Goal: Task Accomplishment & Management: Manage account settings

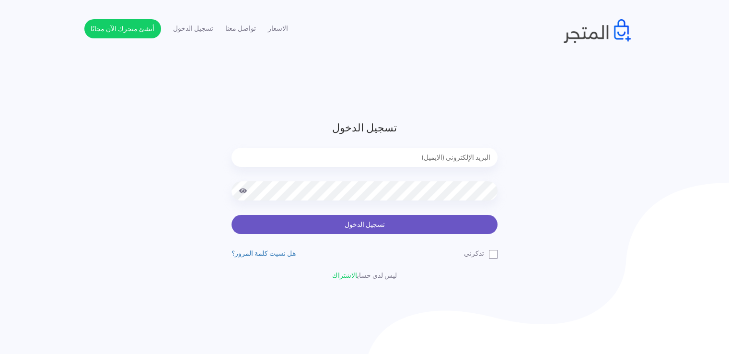
type input "noha_mae86@yahoo.com"
click at [395, 220] on button "تسجيل الدخول" at bounding box center [365, 224] width 266 height 19
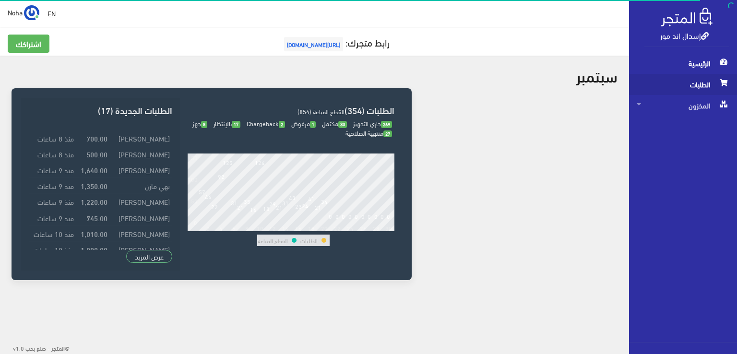
click at [691, 82] on span "الطلبات" at bounding box center [682, 84] width 93 height 21
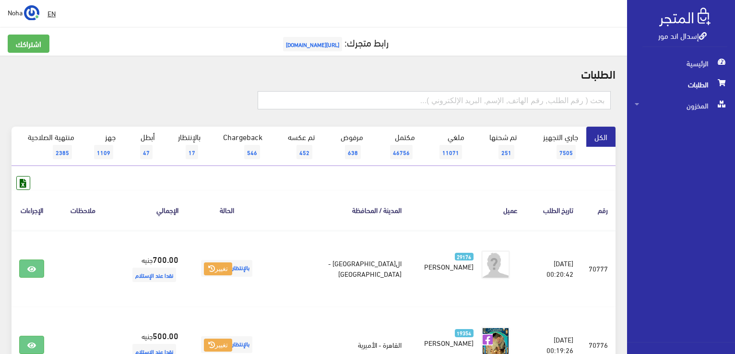
click at [497, 97] on input "text" at bounding box center [434, 100] width 353 height 18
type input "70758"
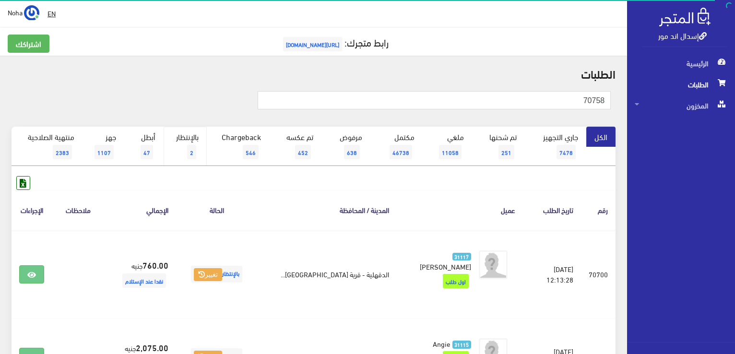
click at [188, 148] on link "بالإنتظار 2" at bounding box center [185, 146] width 43 height 39
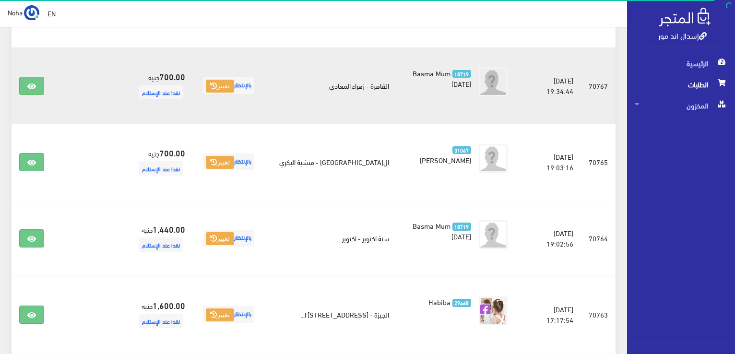
scroll to position [1340, 0]
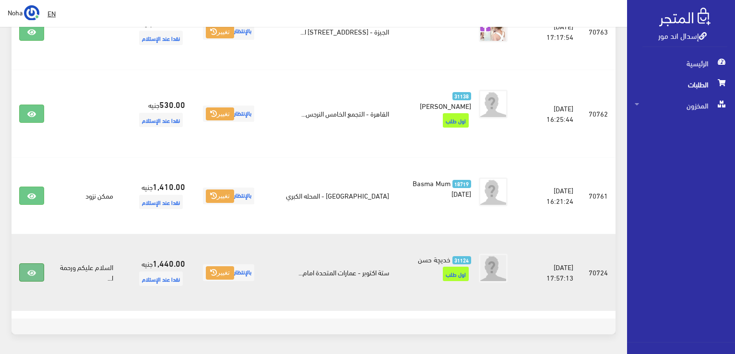
click at [33, 269] on icon at bounding box center [31, 273] width 9 height 8
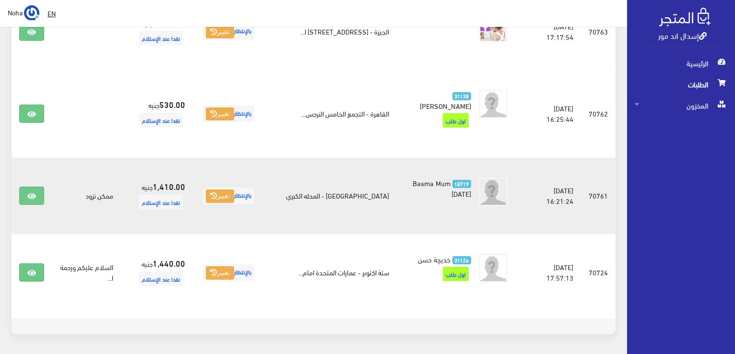
scroll to position [1292, 0]
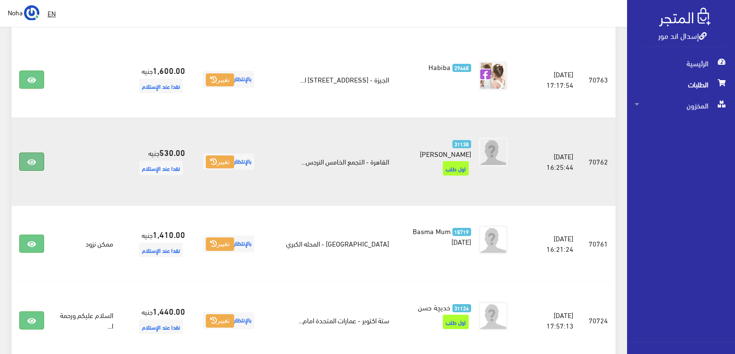
click at [32, 158] on icon at bounding box center [31, 162] width 9 height 8
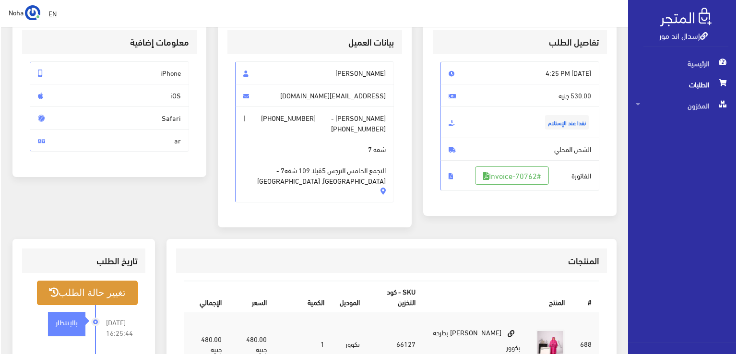
scroll to position [144, 0]
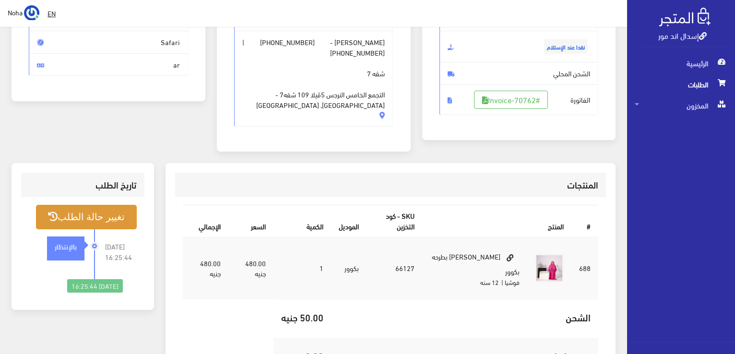
click at [106, 205] on button "تغيير حالة الطلب" at bounding box center [86, 217] width 101 height 24
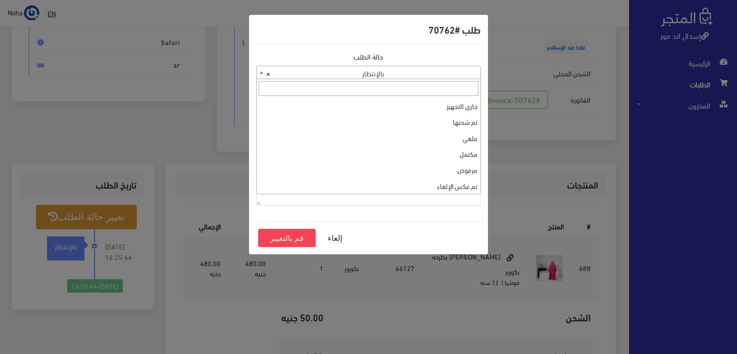
click at [259, 73] on b at bounding box center [261, 72] width 4 height 2
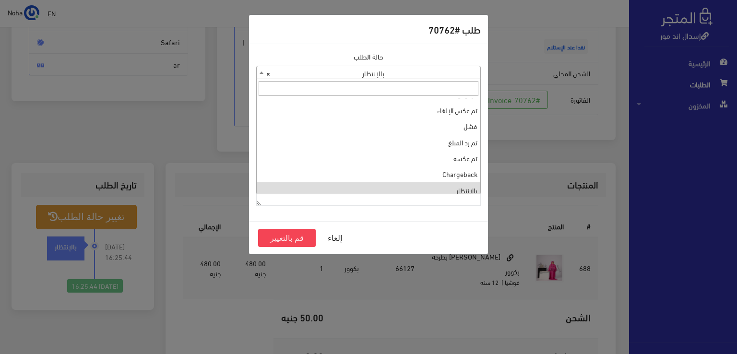
scroll to position [0, 0]
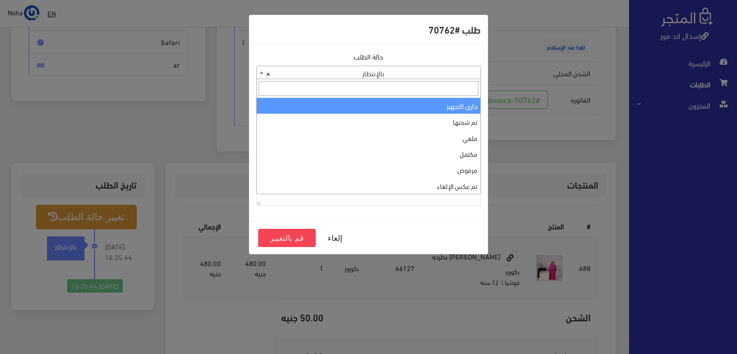
select select "1"
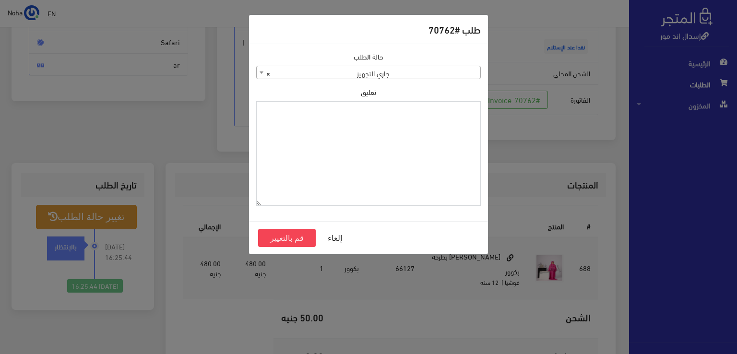
click at [423, 134] on textarea "تعليق" at bounding box center [368, 153] width 224 height 105
drag, startPoint x: 452, startPoint y: 111, endPoint x: 481, endPoint y: 116, distance: 29.1
click at [481, 116] on div "حالة الطلب جاري التجهيز تم شحنها ملغي مكتمل مرفوض تم عكس الإلغاء فشل تم رد المب…" at bounding box center [368, 132] width 236 height 162
type textarea "1126574"
click at [288, 238] on button "قم بالتغيير" at bounding box center [287, 238] width 58 height 18
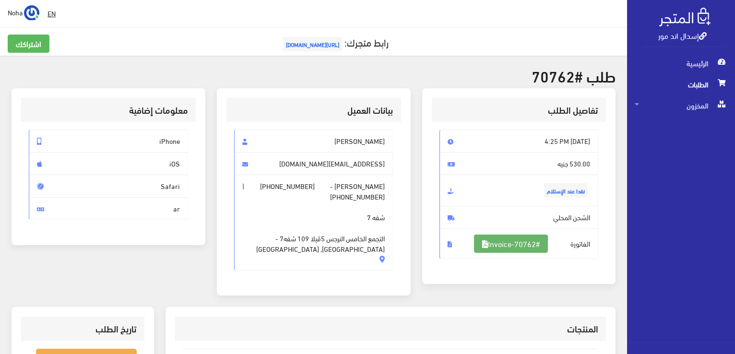
click at [520, 246] on link "#Invoice-70762" at bounding box center [511, 244] width 74 height 18
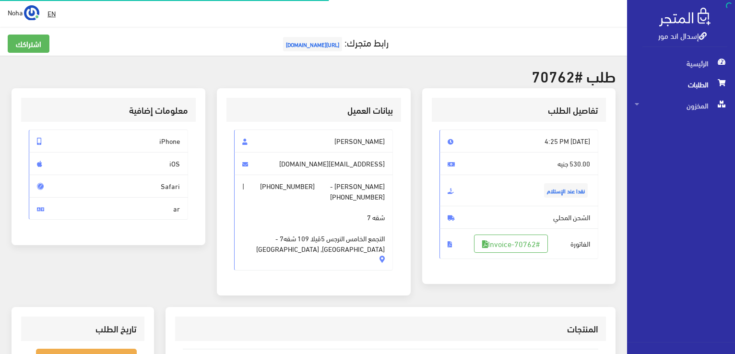
scroll to position [138, 0]
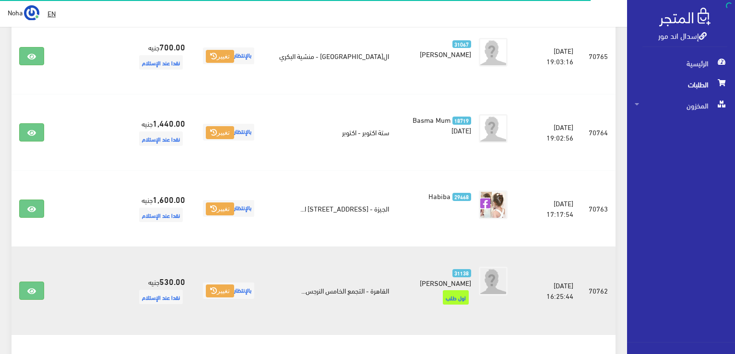
scroll to position [1149, 0]
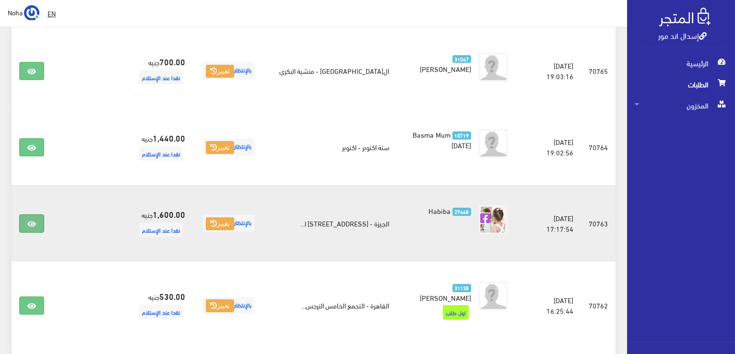
click at [33, 220] on icon at bounding box center [31, 224] width 9 height 8
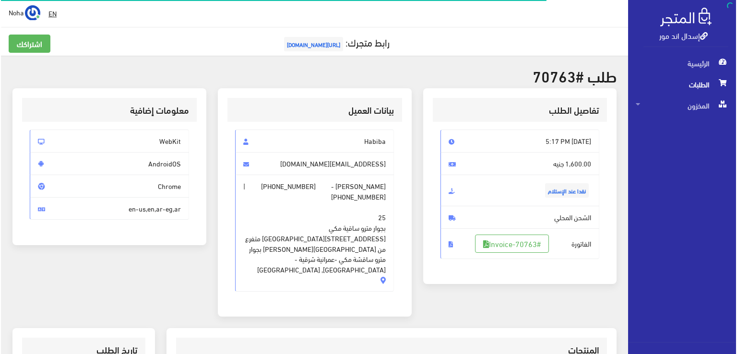
scroll to position [144, 0]
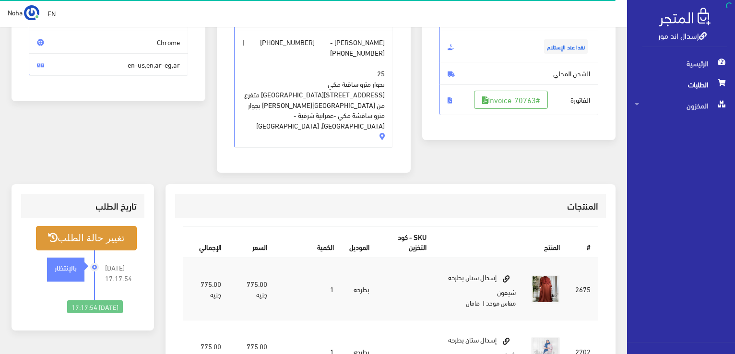
click at [106, 226] on button "تغيير حالة الطلب" at bounding box center [86, 238] width 101 height 24
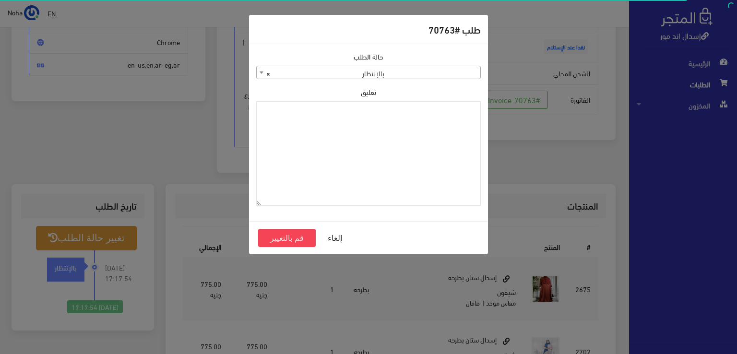
click at [260, 73] on b at bounding box center [261, 72] width 4 height 2
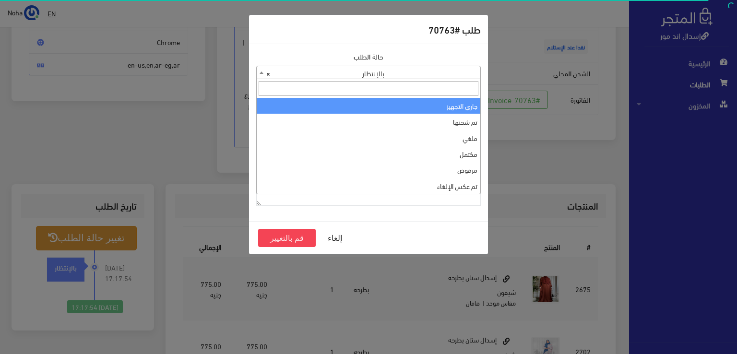
select select "1"
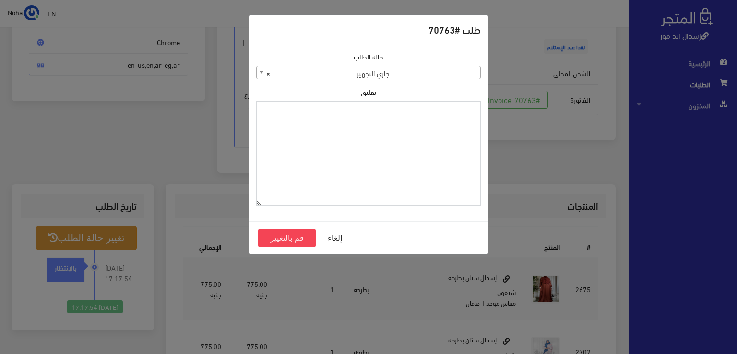
paste textarea "1126574"
type textarea "1126574"
click at [284, 236] on button "قم بالتغيير" at bounding box center [287, 238] width 58 height 18
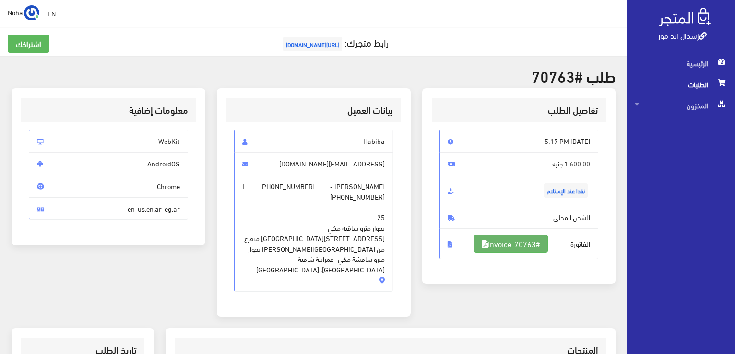
click at [516, 246] on link "#Invoice-70763" at bounding box center [511, 244] width 74 height 18
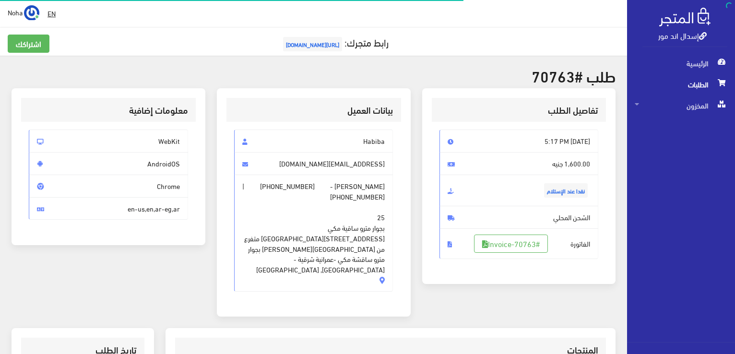
scroll to position [138, 0]
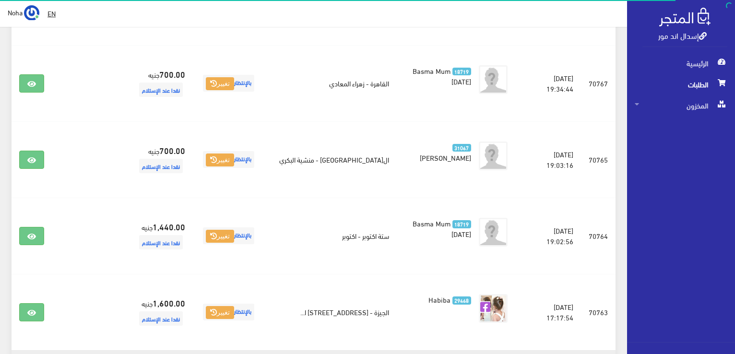
scroll to position [1053, 0]
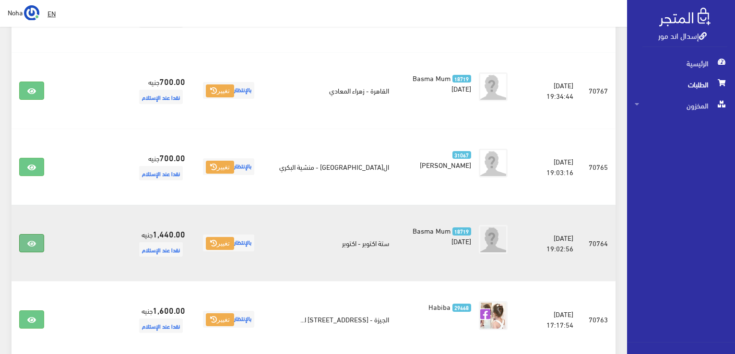
click at [29, 240] on icon at bounding box center [31, 244] width 9 height 8
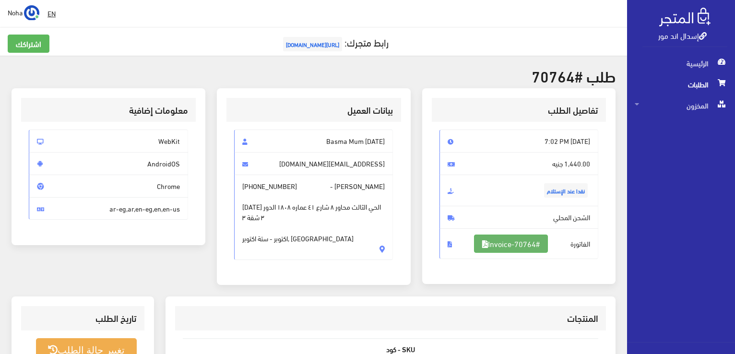
click at [509, 244] on link "#Invoice-70764" at bounding box center [511, 244] width 74 height 18
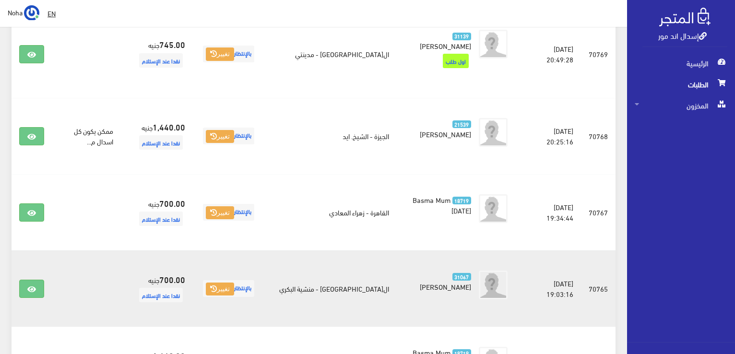
scroll to position [909, 0]
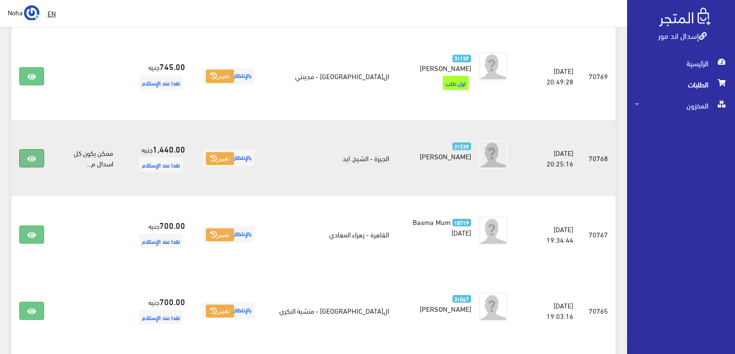
click at [29, 149] on link at bounding box center [31, 158] width 25 height 18
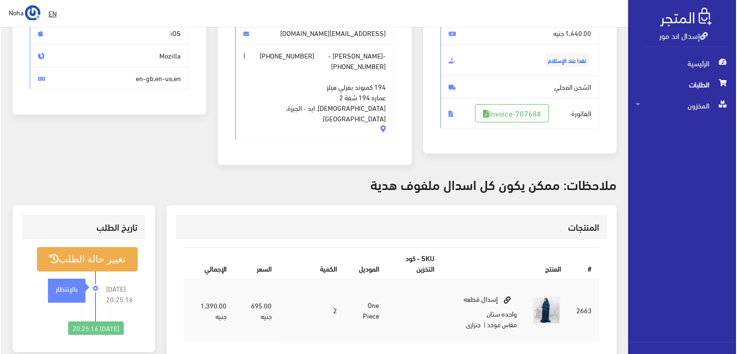
scroll to position [192, 0]
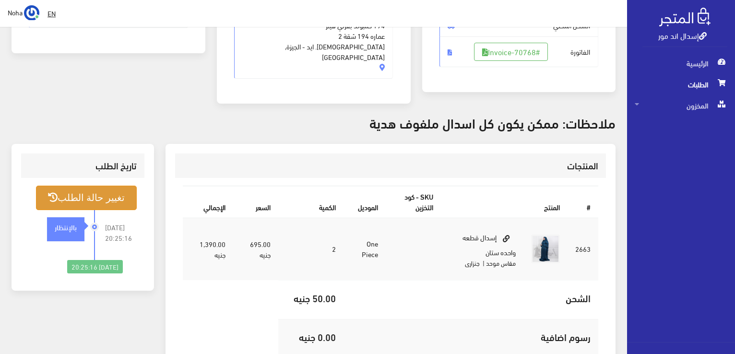
click at [94, 186] on button "تغيير حالة الطلب" at bounding box center [86, 198] width 101 height 24
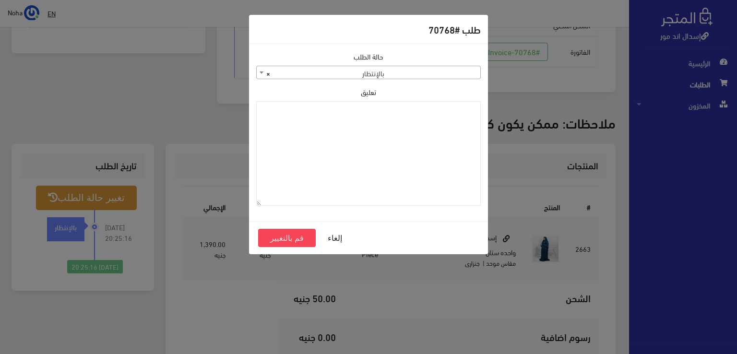
click at [258, 71] on span at bounding box center [262, 72] width 10 height 12
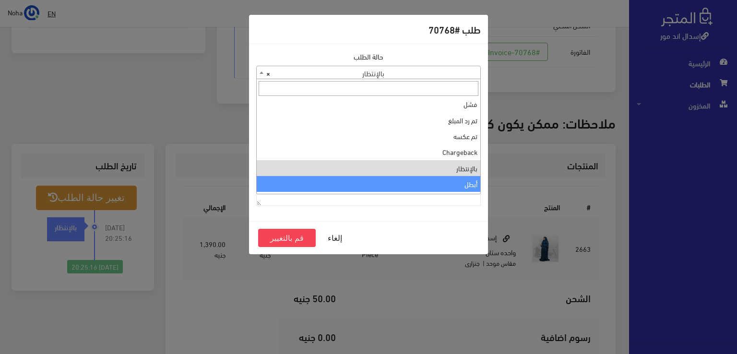
scroll to position [0, 0]
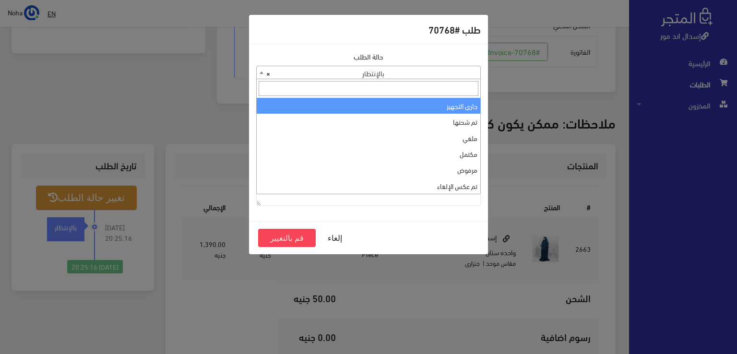
select select "1"
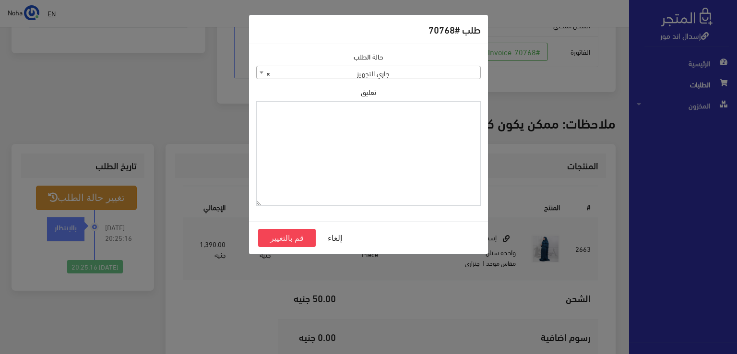
paste textarea "1126574"
type textarea "1126574"
click at [289, 237] on button "قم بالتغيير" at bounding box center [287, 238] width 58 height 18
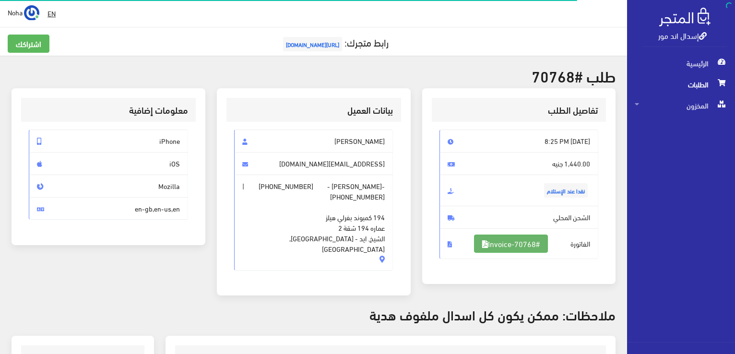
click at [514, 244] on link "#Invoice-70768" at bounding box center [511, 244] width 74 height 18
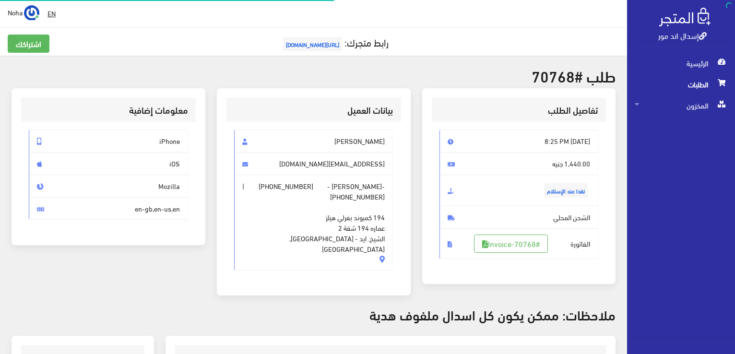
scroll to position [188, 0]
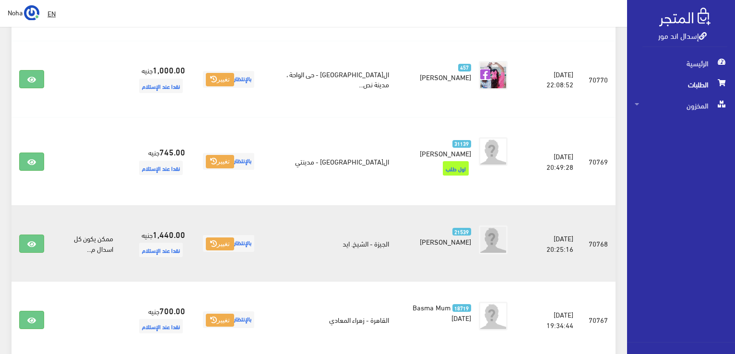
scroll to position [813, 0]
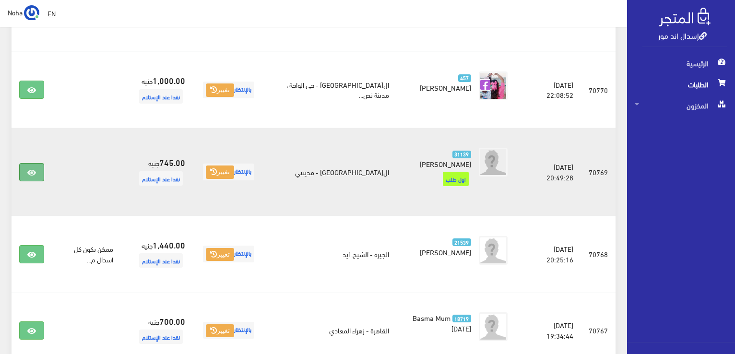
click at [33, 169] on icon at bounding box center [31, 173] width 9 height 8
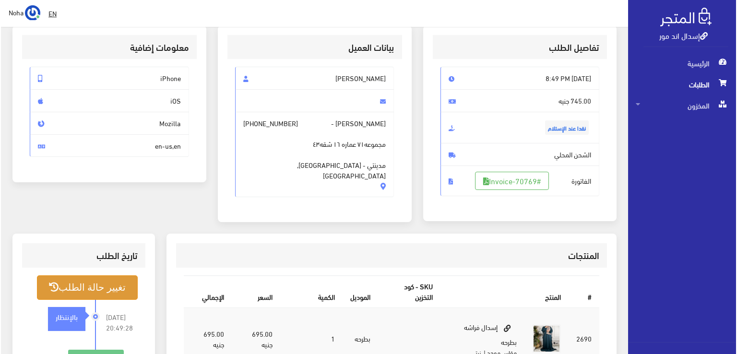
scroll to position [144, 0]
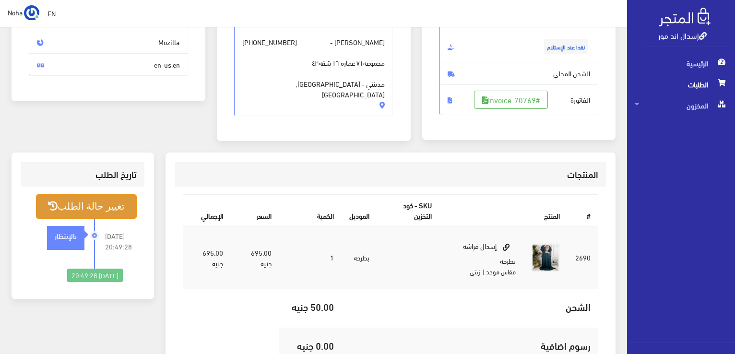
click at [98, 200] on button "تغيير حالة الطلب" at bounding box center [86, 206] width 101 height 24
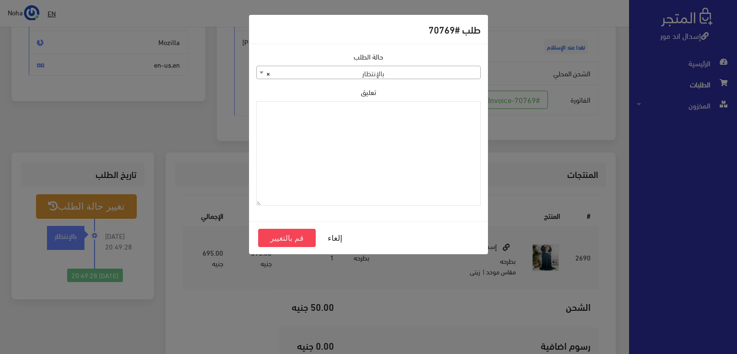
click at [259, 73] on b at bounding box center [261, 72] width 4 height 2
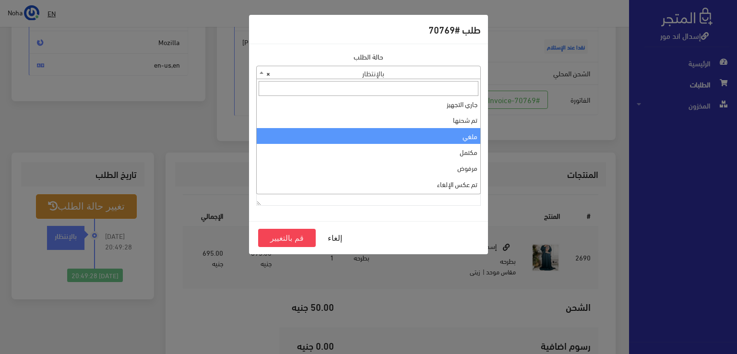
scroll to position [0, 0]
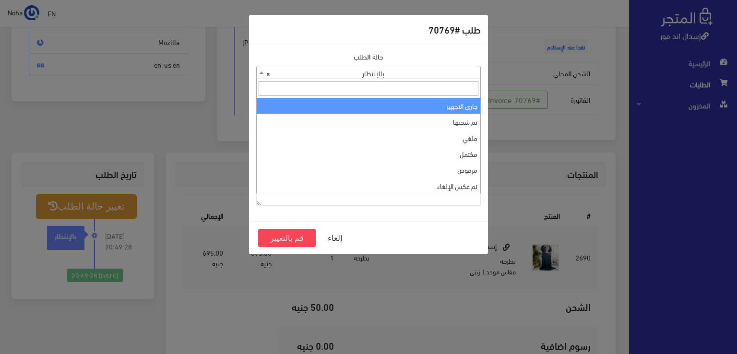
select select "1"
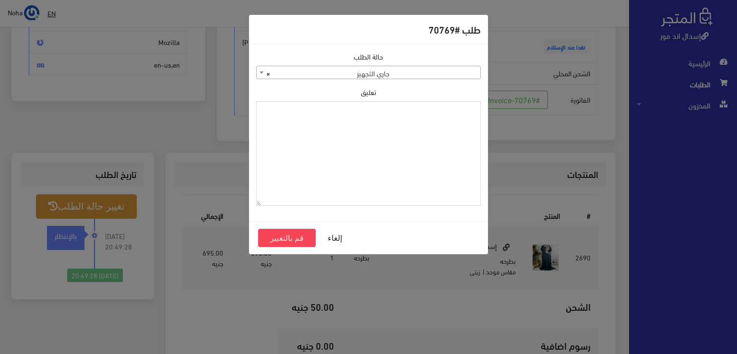
paste textarea "1126574"
type textarea "1126574"
click at [298, 237] on button "قم بالتغيير" at bounding box center [287, 238] width 58 height 18
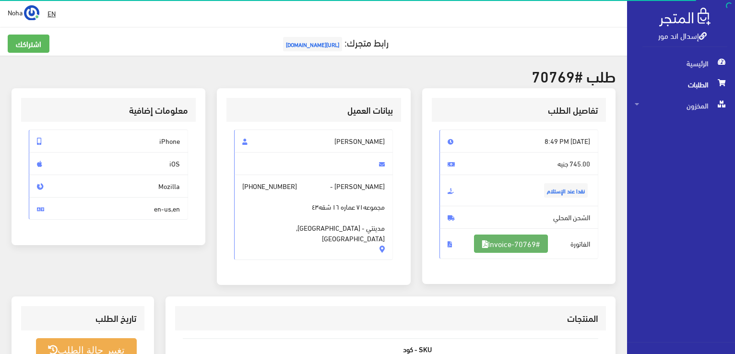
click at [518, 244] on link "#Invoice-70769" at bounding box center [511, 244] width 74 height 18
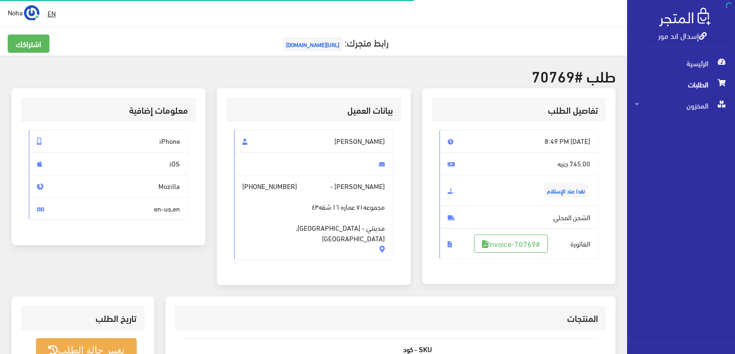
scroll to position [138, 0]
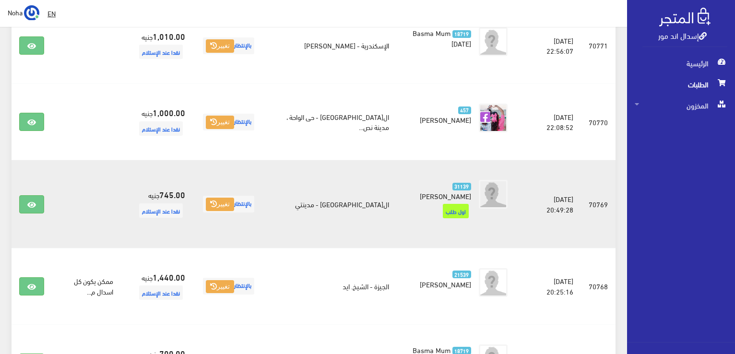
scroll to position [765, 0]
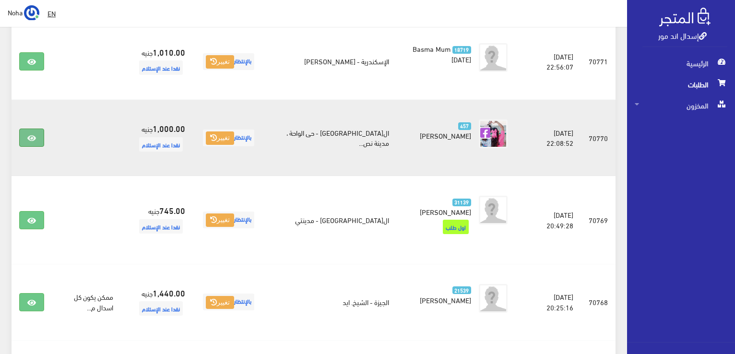
click at [32, 129] on link at bounding box center [31, 138] width 25 height 18
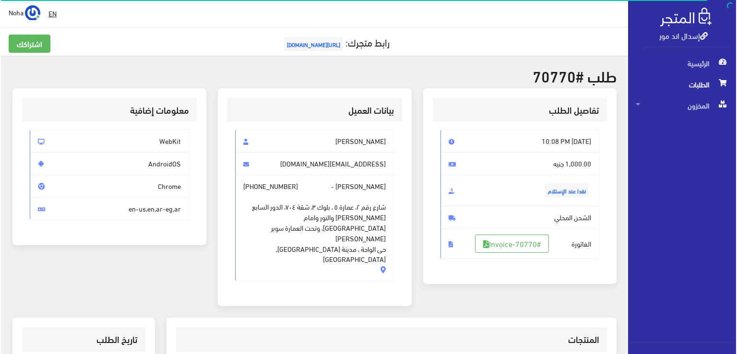
scroll to position [96, 0]
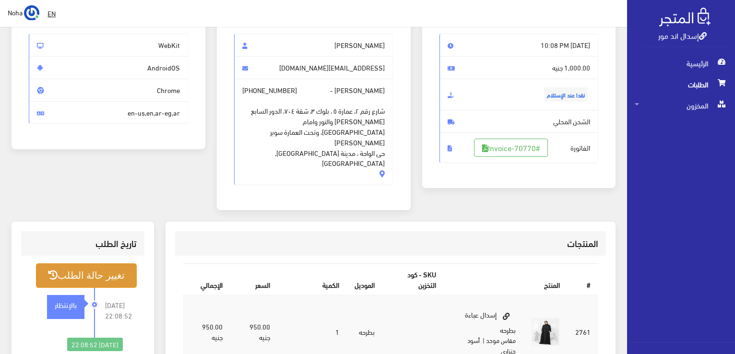
click at [107, 263] on button "تغيير حالة الطلب" at bounding box center [86, 275] width 101 height 24
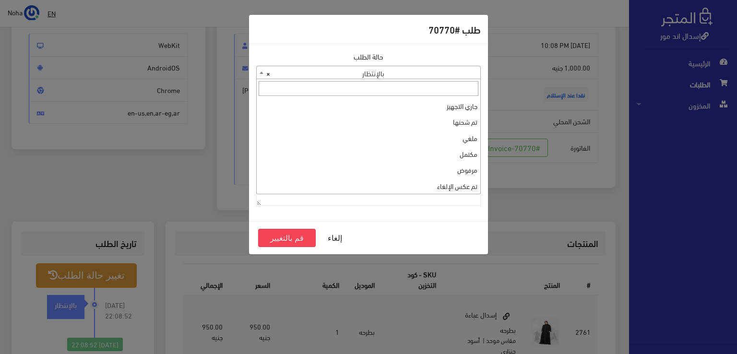
click at [261, 72] on b at bounding box center [261, 72] width 4 height 2
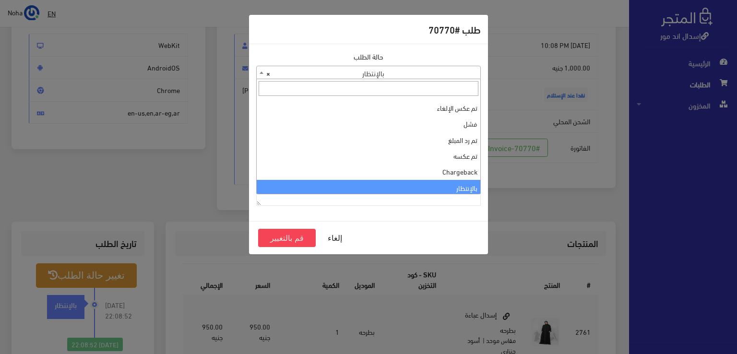
scroll to position [0, 0]
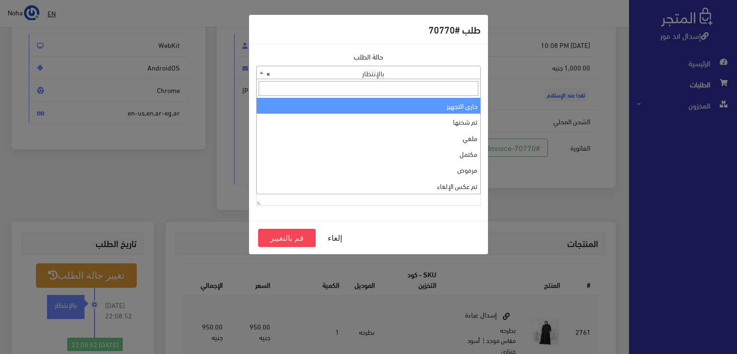
select select "1"
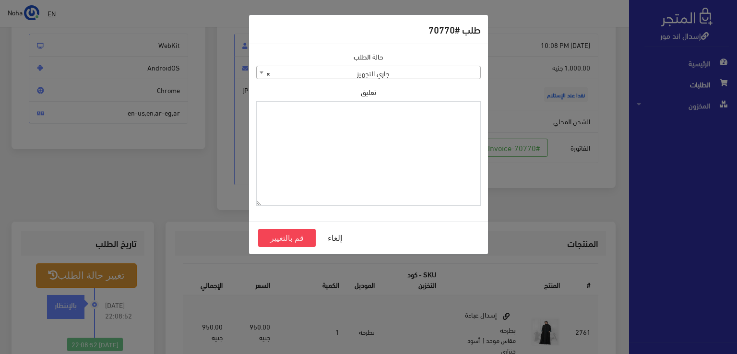
paste textarea "1126574"
type textarea "1126574"
click at [293, 236] on button "قم بالتغيير" at bounding box center [287, 238] width 58 height 18
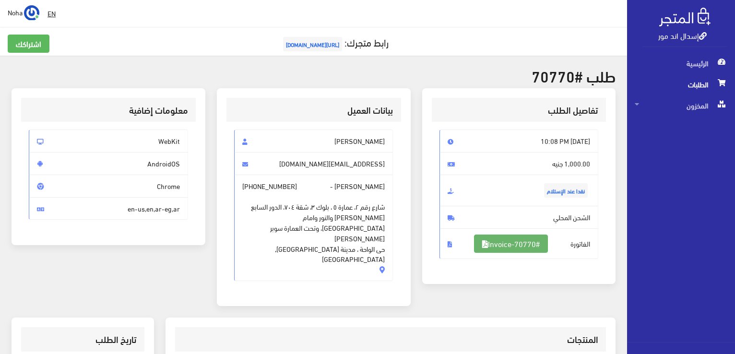
click at [514, 244] on link "#Invoice-70770" at bounding box center [511, 244] width 74 height 18
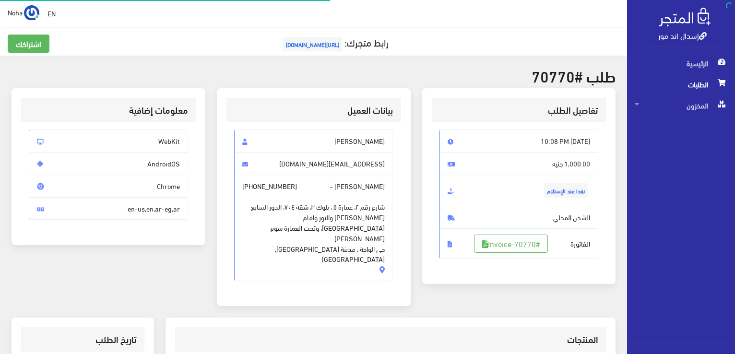
scroll to position [96, 0]
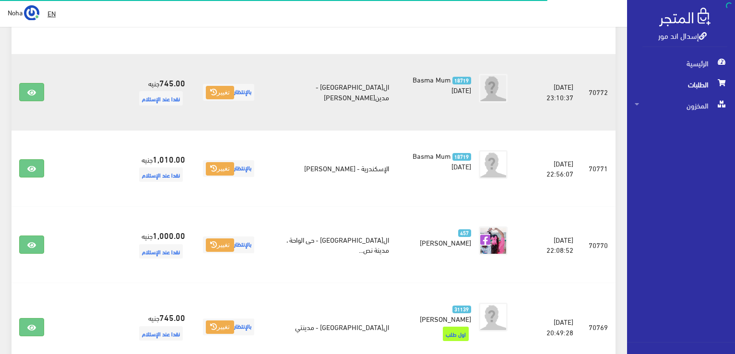
scroll to position [573, 0]
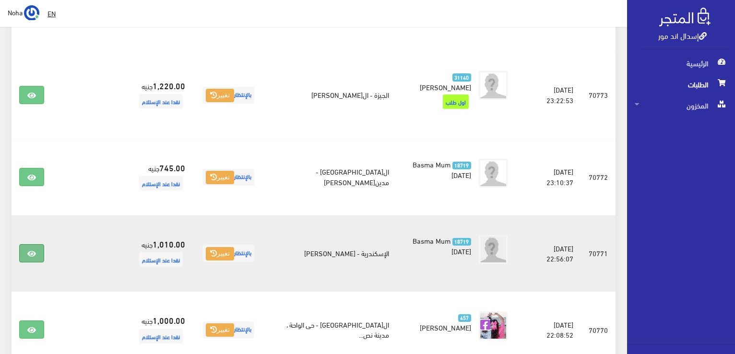
click at [31, 250] on icon at bounding box center [31, 254] width 9 height 8
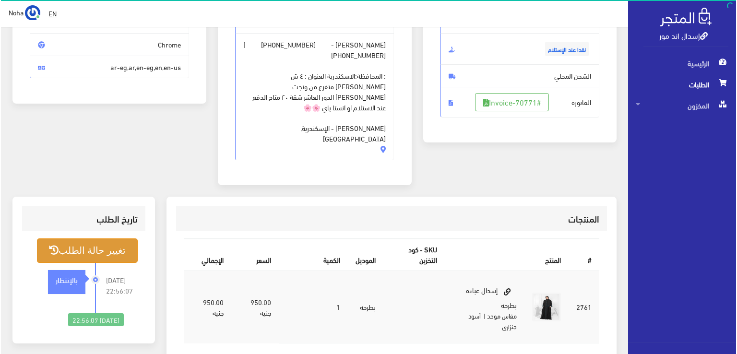
scroll to position [144, 0]
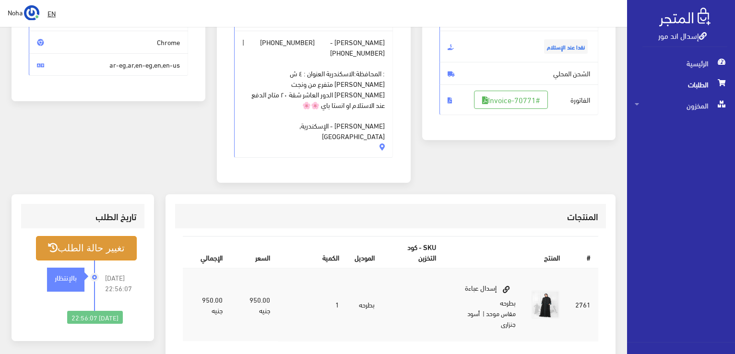
click at [119, 236] on button "تغيير حالة الطلب" at bounding box center [86, 248] width 101 height 24
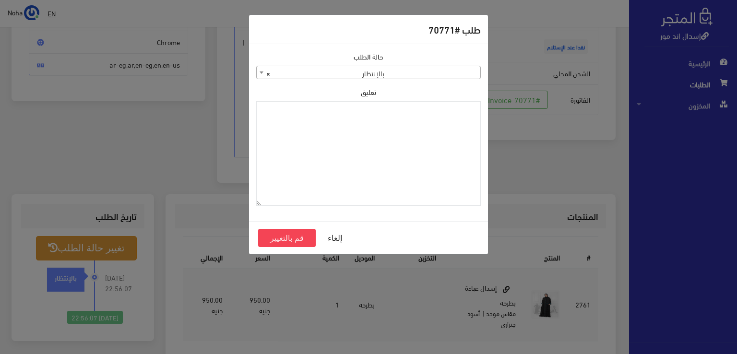
click at [261, 73] on b at bounding box center [261, 72] width 4 height 2
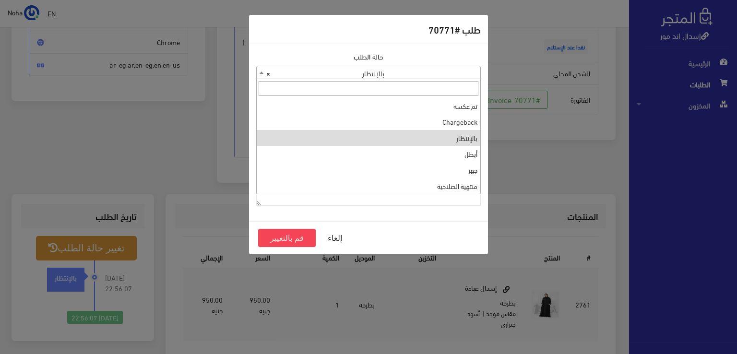
scroll to position [0, 0]
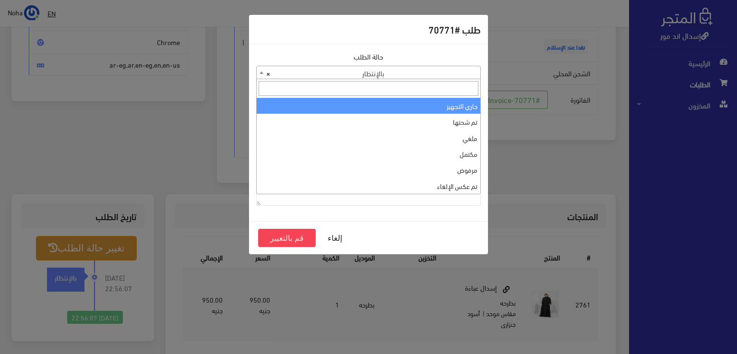
select select "1"
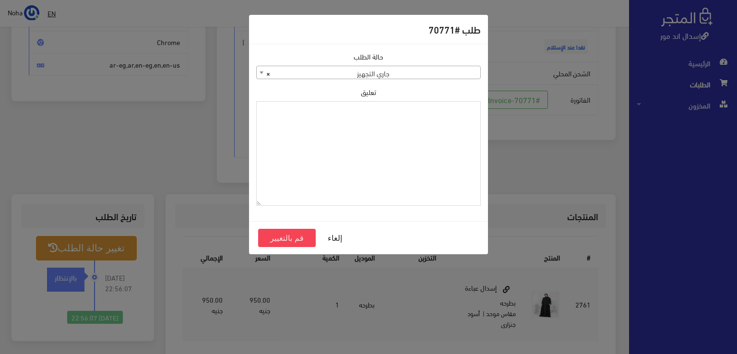
paste textarea "1126574"
type textarea "1126574"
click at [298, 235] on button "قم بالتغيير" at bounding box center [287, 238] width 58 height 18
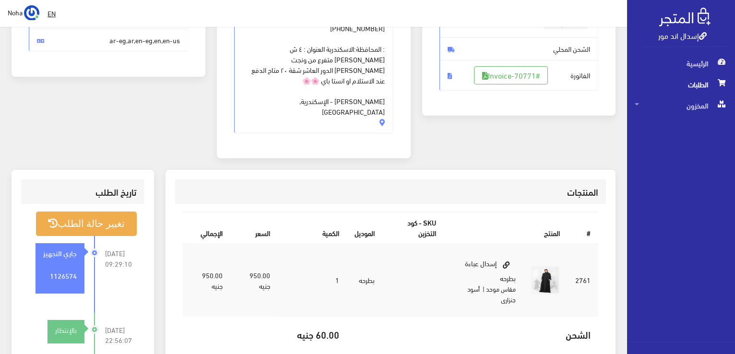
scroll to position [96, 0]
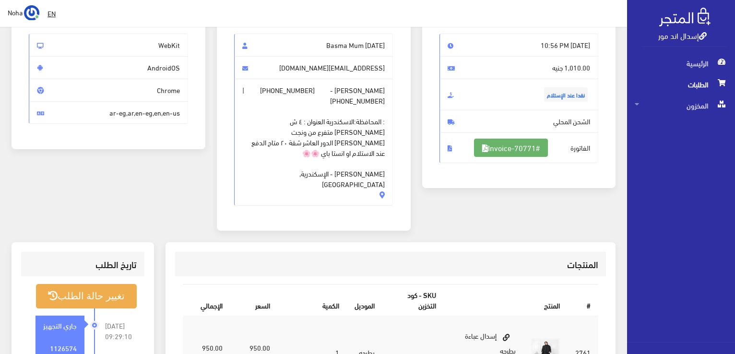
click at [516, 144] on link "#Invoice-70771" at bounding box center [511, 148] width 74 height 18
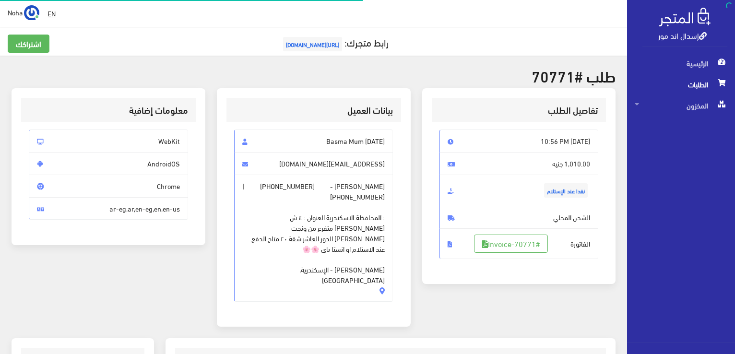
scroll to position [138, 0]
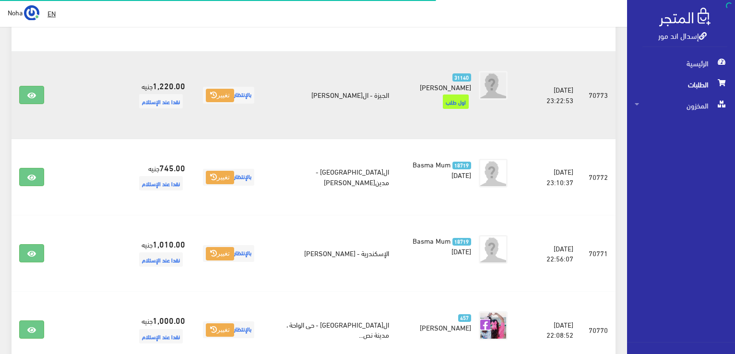
scroll to position [573, 0]
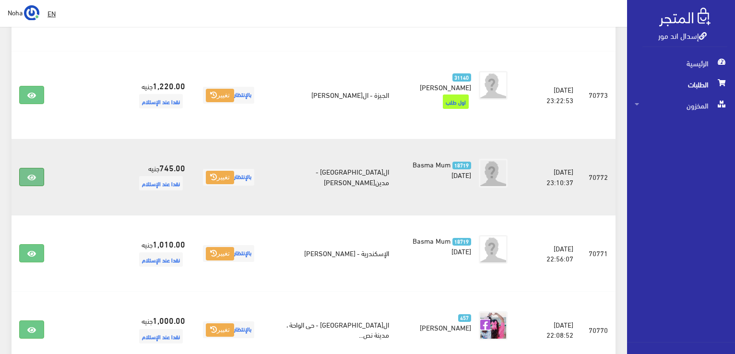
click at [29, 174] on icon at bounding box center [31, 178] width 9 height 8
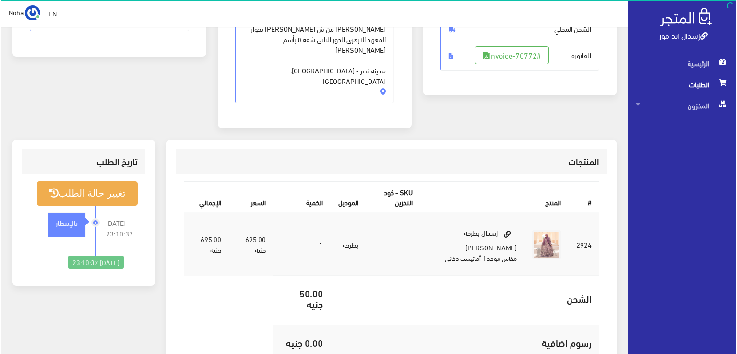
scroll to position [192, 0]
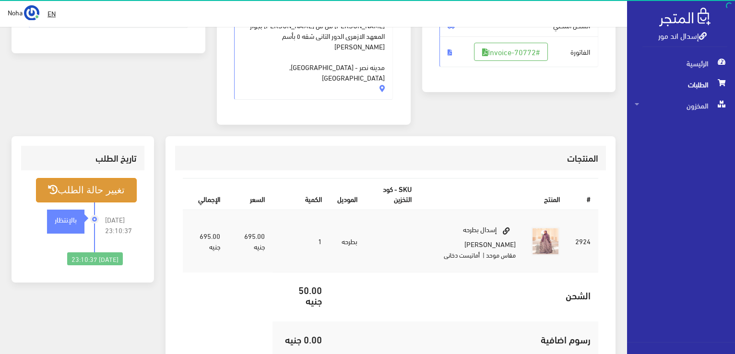
click at [118, 178] on button "تغيير حالة الطلب" at bounding box center [86, 190] width 101 height 24
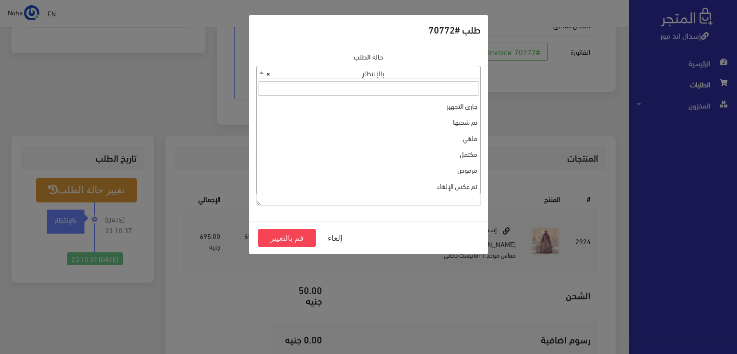
click at [259, 72] on b at bounding box center [261, 72] width 4 height 2
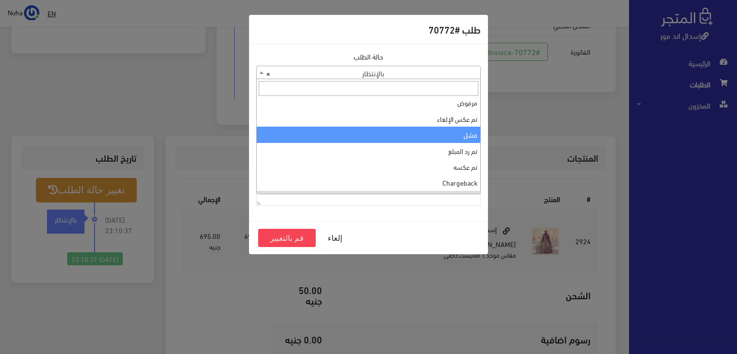
scroll to position [0, 0]
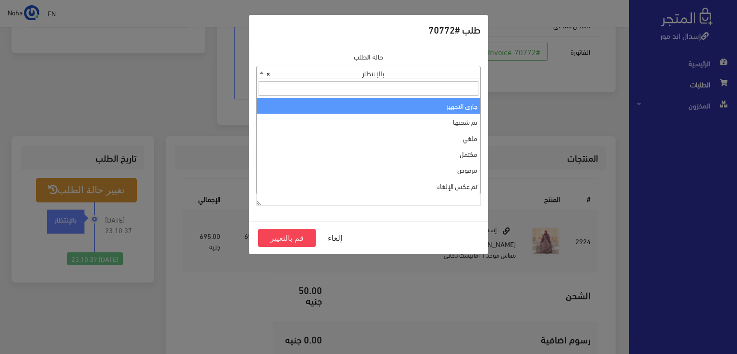
select select "1"
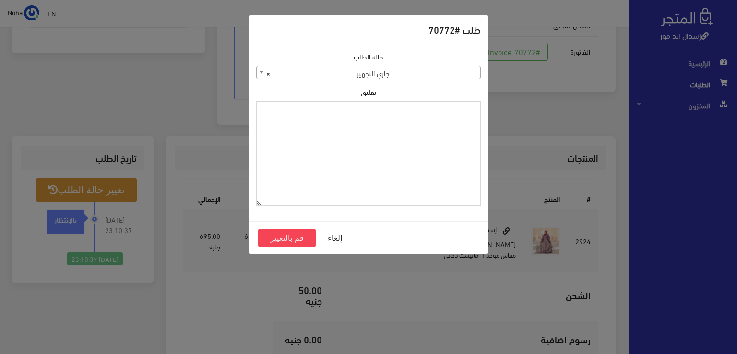
paste textarea "1126574"
type textarea "1126574"
click at [302, 236] on button "قم بالتغيير" at bounding box center [287, 238] width 58 height 18
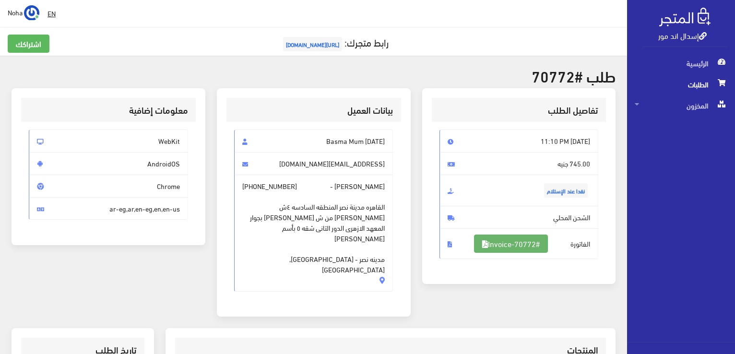
click at [520, 245] on link "#Invoice-70772" at bounding box center [511, 244] width 74 height 18
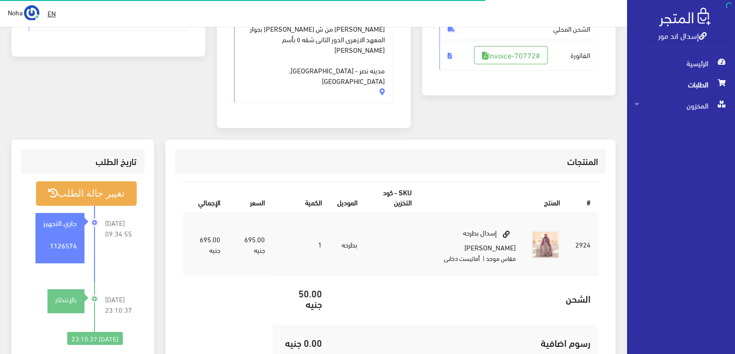
scroll to position [188, 0]
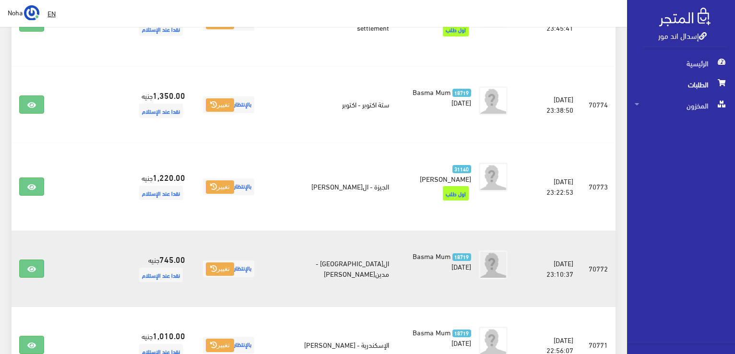
scroll to position [477, 0]
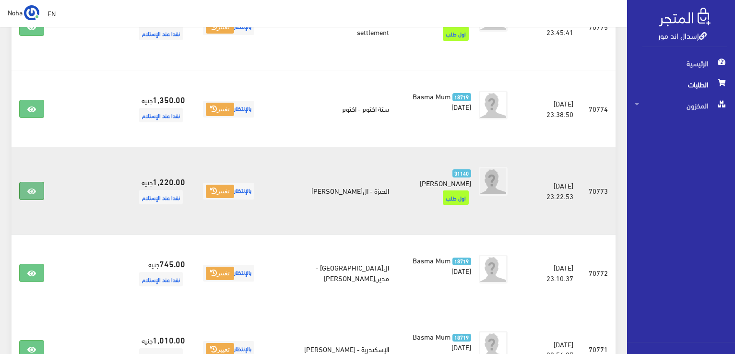
click at [35, 188] on icon at bounding box center [31, 192] width 9 height 8
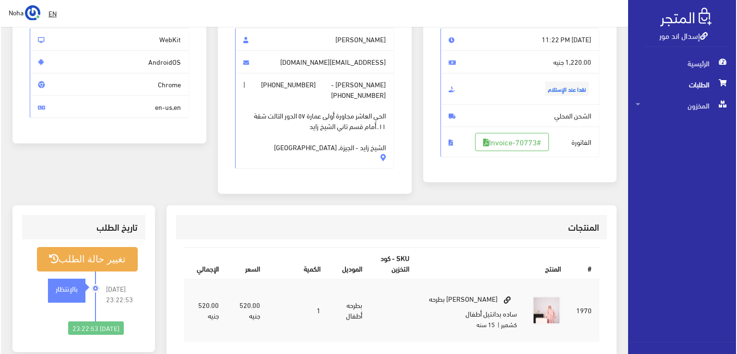
scroll to position [144, 0]
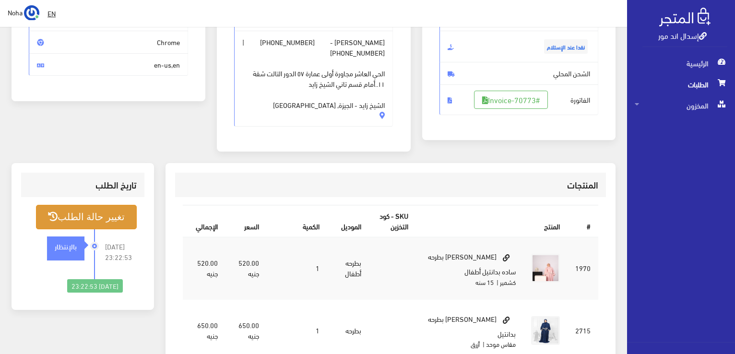
click at [107, 220] on button "تغيير حالة الطلب" at bounding box center [86, 217] width 101 height 24
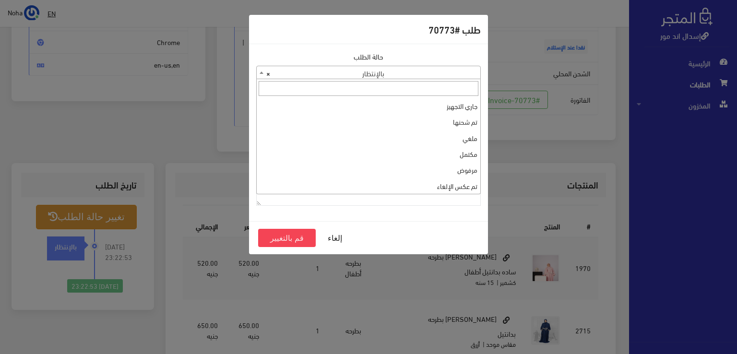
click at [262, 72] on b at bounding box center [261, 72] width 4 height 2
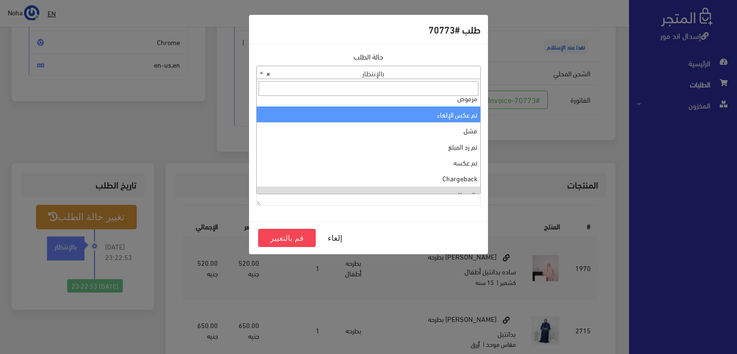
scroll to position [0, 0]
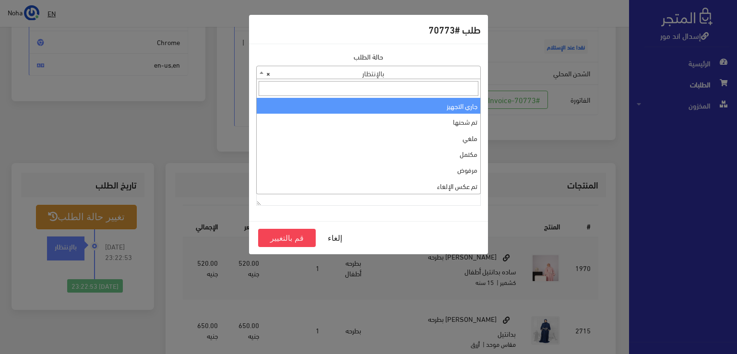
select select "1"
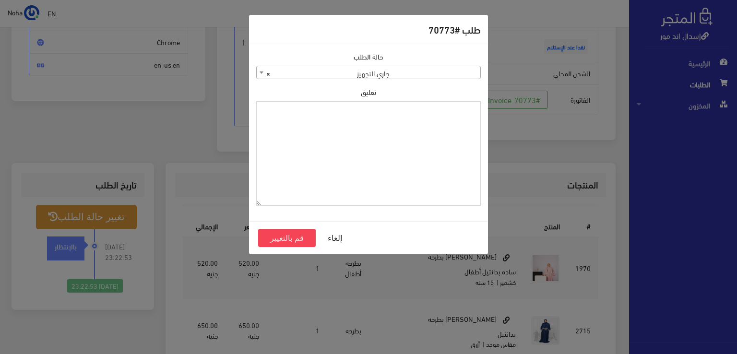
paste textarea "1126574"
type textarea "1126574"
click at [281, 237] on button "قم بالتغيير" at bounding box center [287, 238] width 58 height 18
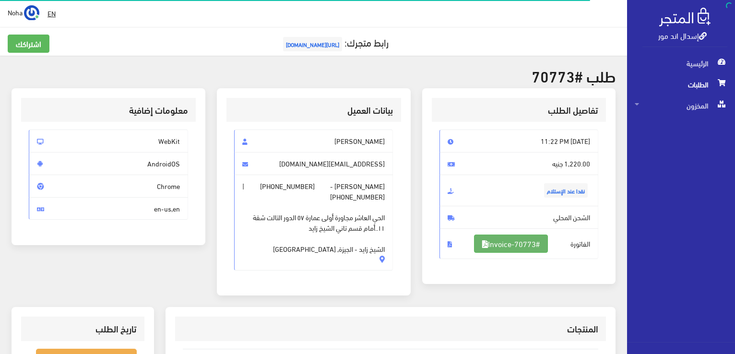
click at [509, 241] on link "#Invoice-70773" at bounding box center [511, 244] width 74 height 18
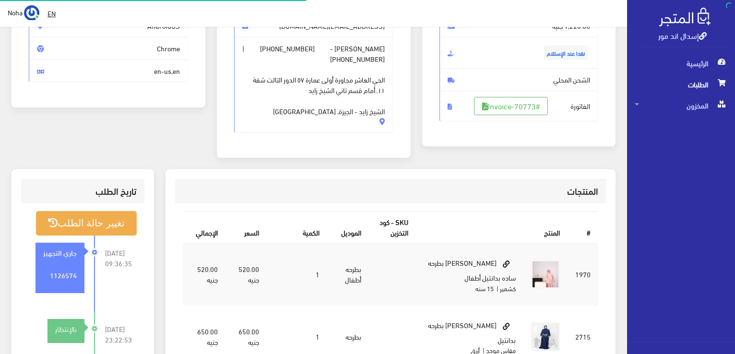
scroll to position [138, 0]
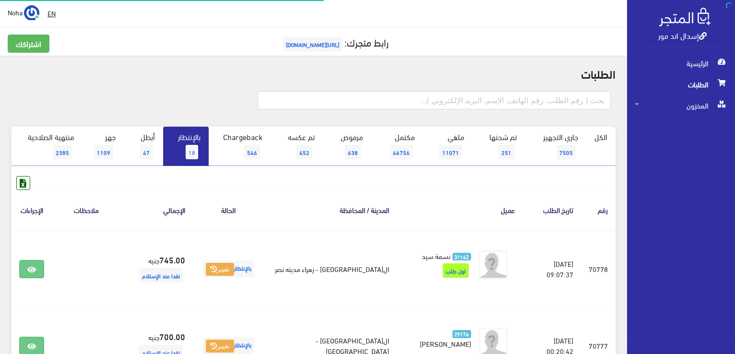
scroll to position [477, 0]
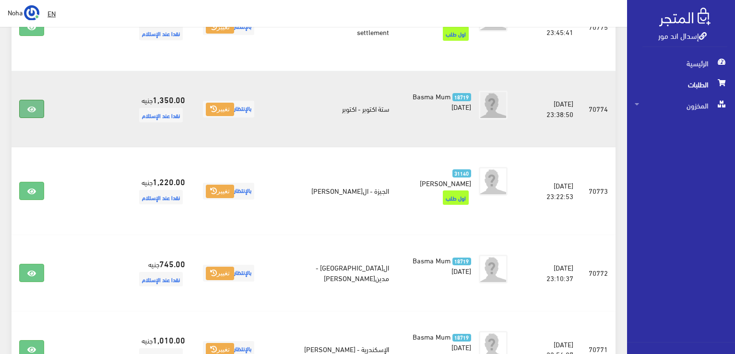
click at [34, 106] on icon at bounding box center [31, 110] width 9 height 8
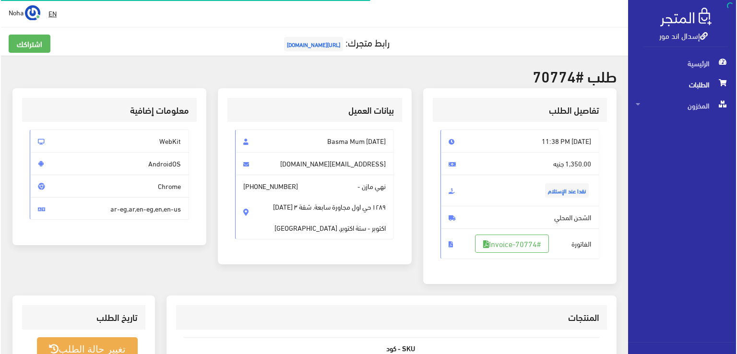
scroll to position [144, 0]
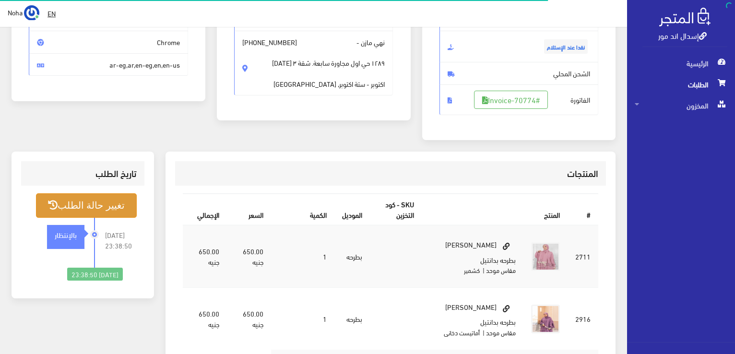
click at [121, 199] on button "تغيير حالة الطلب" at bounding box center [86, 205] width 101 height 24
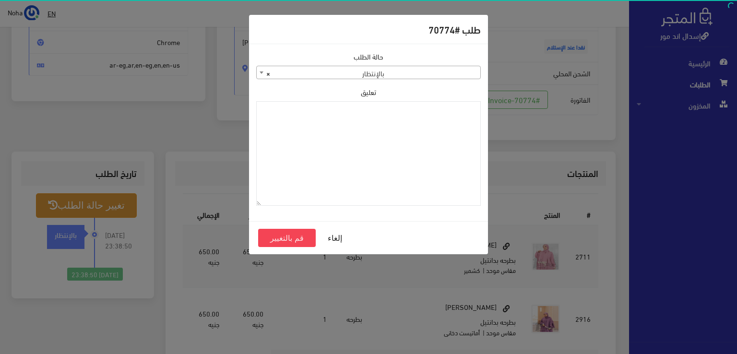
click at [261, 71] on b at bounding box center [261, 72] width 4 height 2
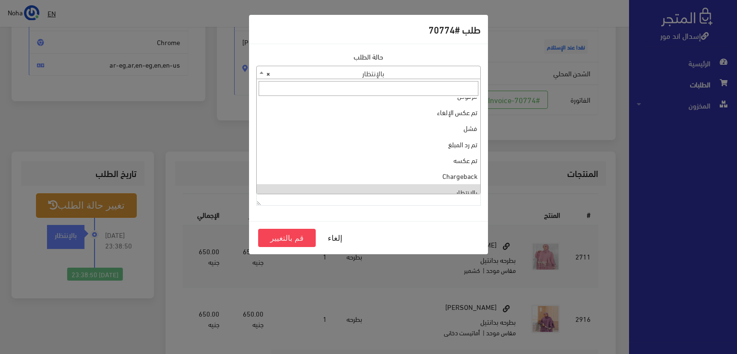
scroll to position [0, 0]
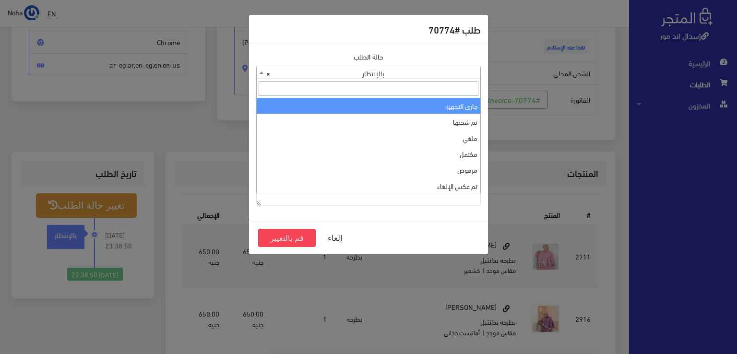
select select "1"
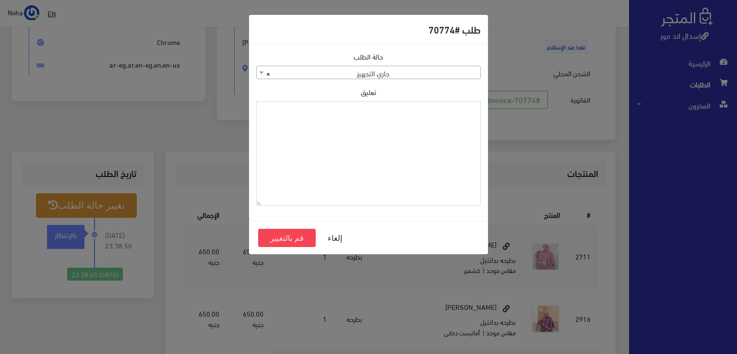
paste textarea "1126574"
type textarea "1126574"
click at [284, 234] on button "قم بالتغيير" at bounding box center [287, 238] width 58 height 18
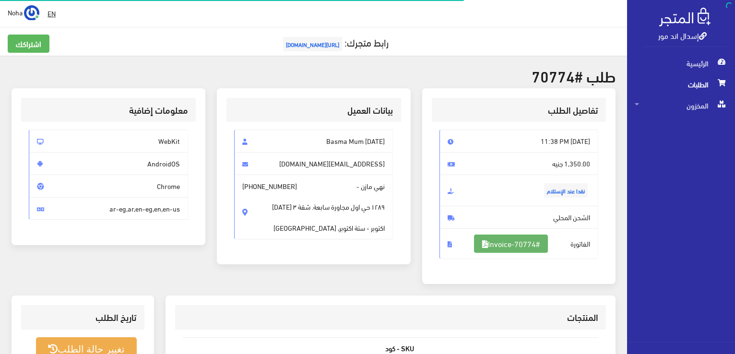
click at [519, 242] on link "#Invoice-70774" at bounding box center [511, 244] width 74 height 18
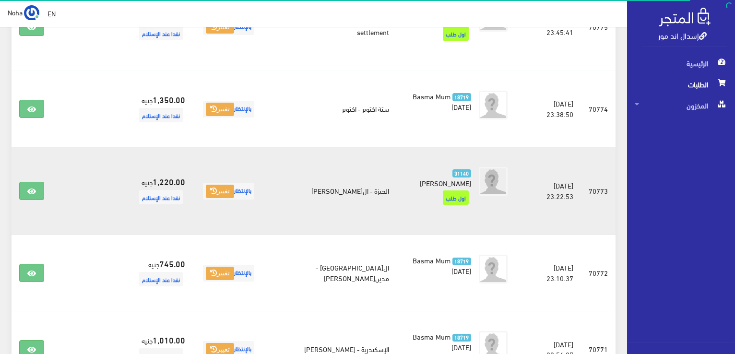
scroll to position [333, 0]
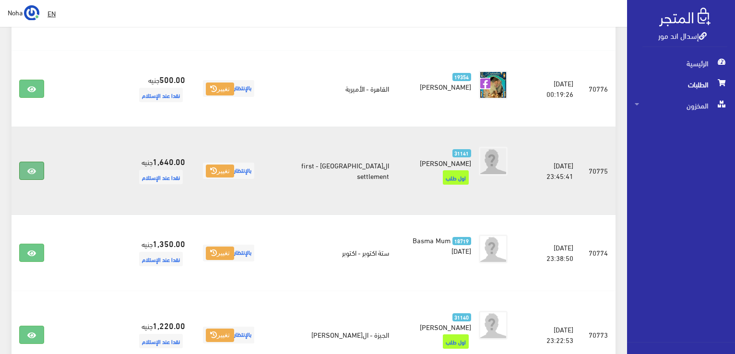
click at [25, 169] on link at bounding box center [31, 171] width 25 height 18
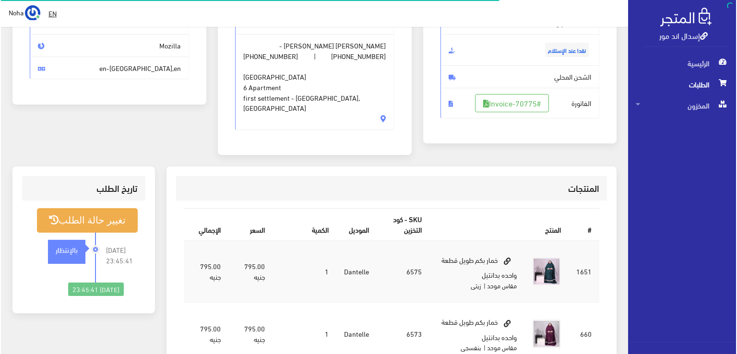
scroll to position [144, 0]
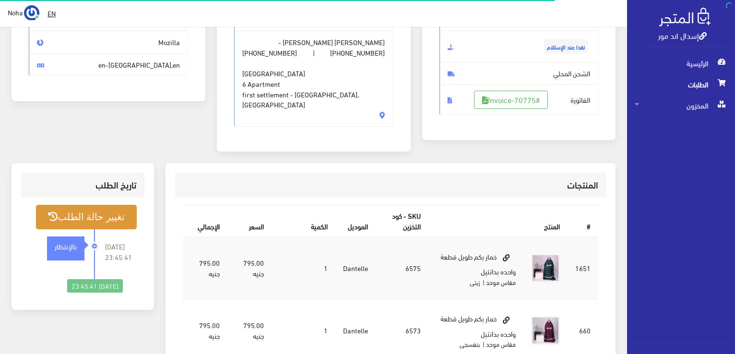
click at [107, 205] on button "تغيير حالة الطلب" at bounding box center [86, 217] width 101 height 24
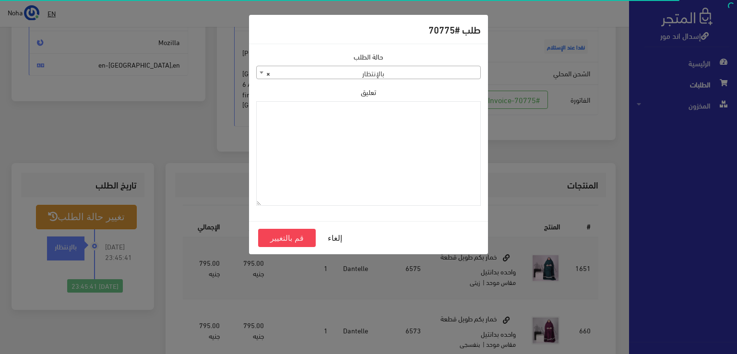
click at [259, 71] on b at bounding box center [261, 72] width 4 height 2
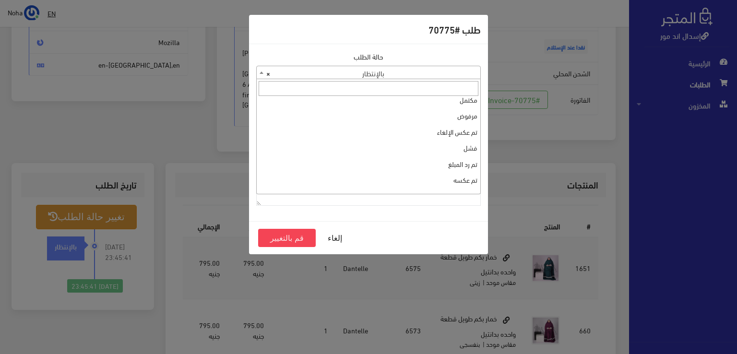
scroll to position [0, 0]
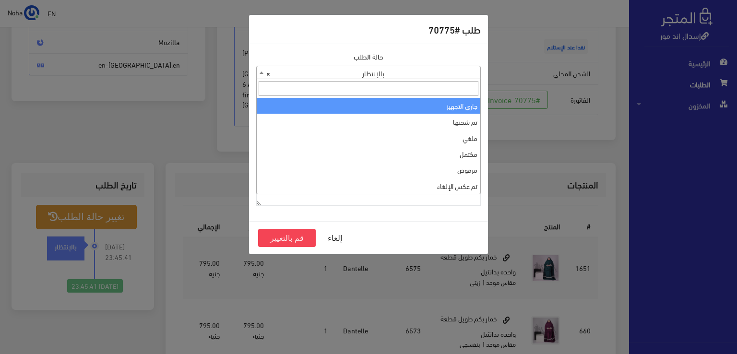
select select "1"
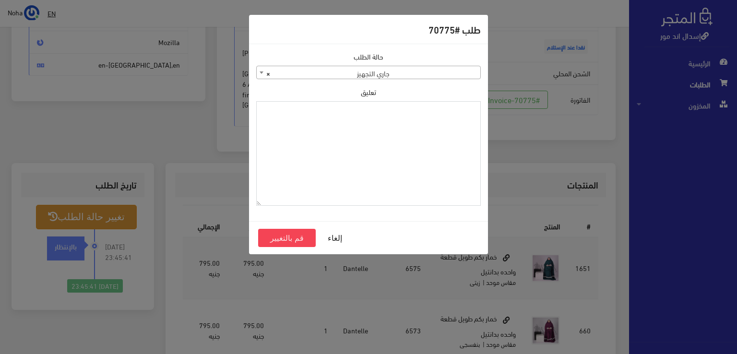
paste textarea "1126574"
type textarea "1126574"
click at [292, 235] on button "قم بالتغيير" at bounding box center [287, 238] width 58 height 18
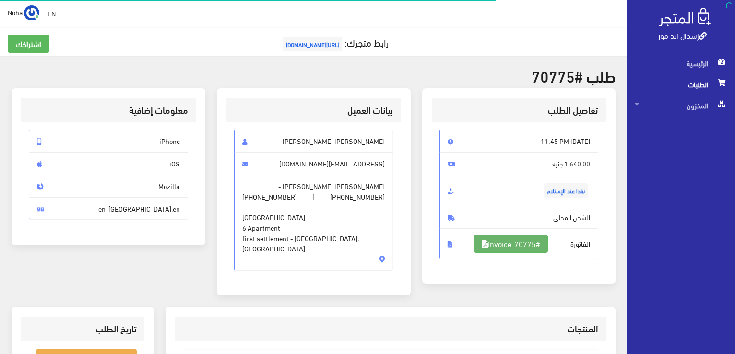
click at [534, 245] on link "#Invoice-70775" at bounding box center [511, 244] width 74 height 18
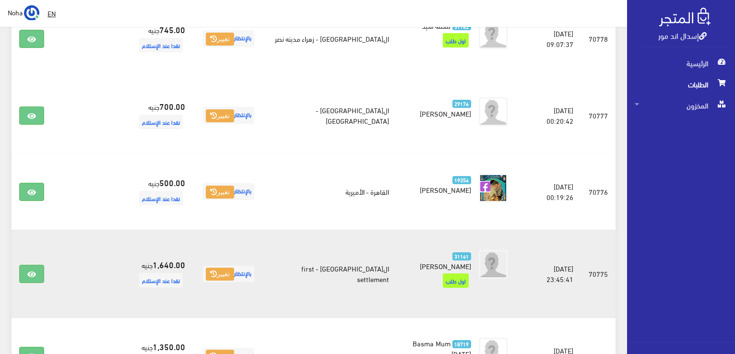
scroll to position [189, 0]
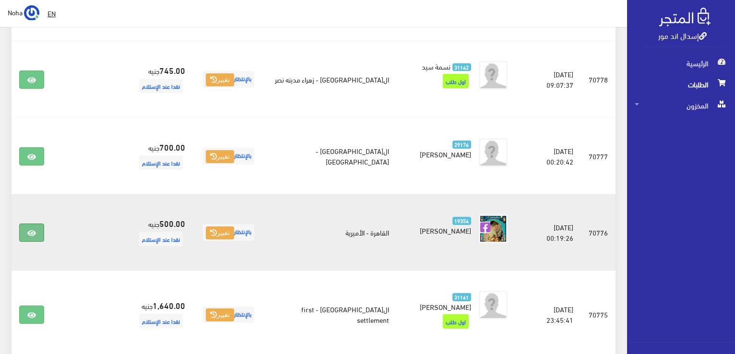
click at [33, 229] on icon at bounding box center [31, 233] width 9 height 8
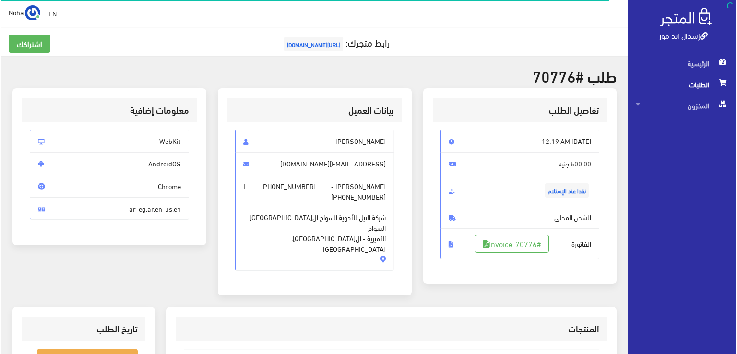
scroll to position [144, 0]
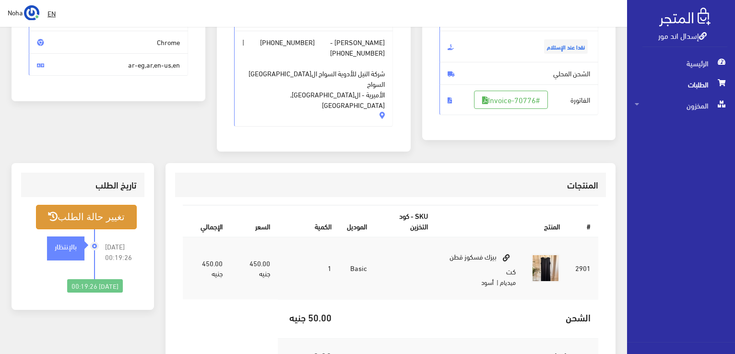
click at [105, 206] on button "تغيير حالة الطلب" at bounding box center [86, 217] width 101 height 24
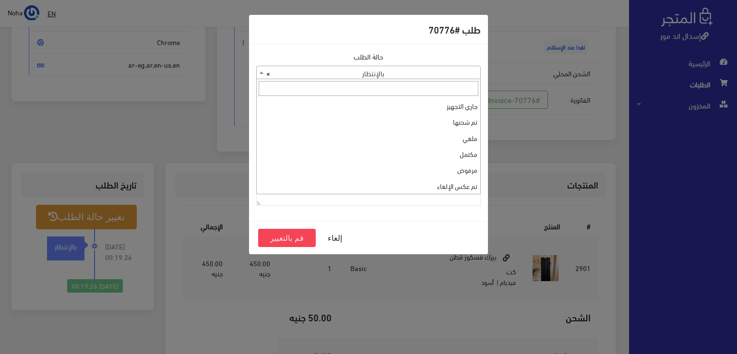
click at [259, 72] on b at bounding box center [261, 72] width 4 height 2
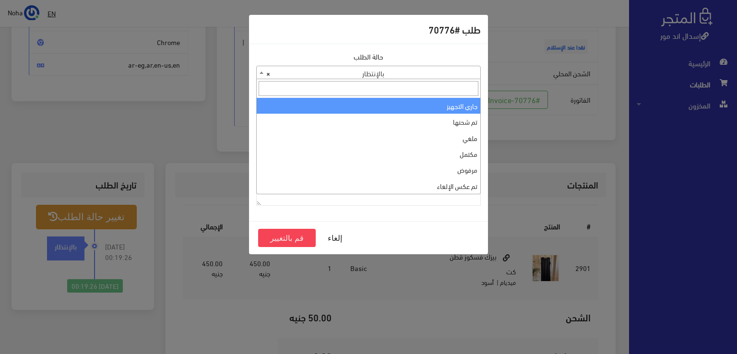
select select "1"
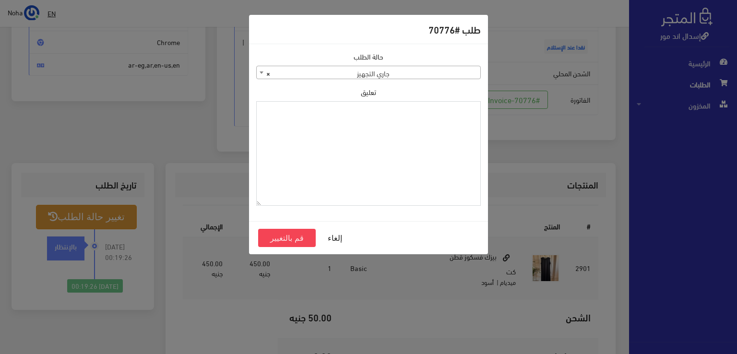
paste textarea "1126574"
type textarea "1126574"
click at [304, 236] on button "قم بالتغيير" at bounding box center [287, 238] width 58 height 18
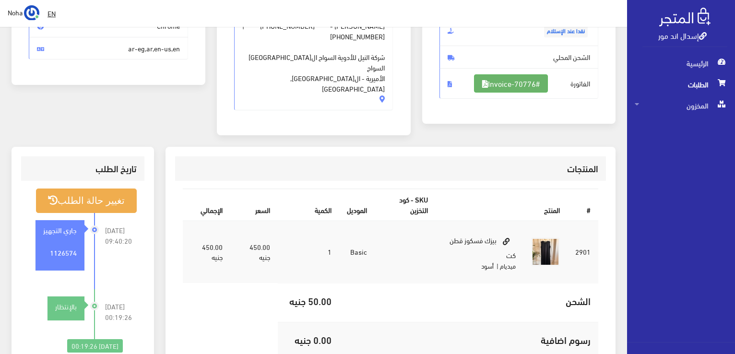
scroll to position [144, 0]
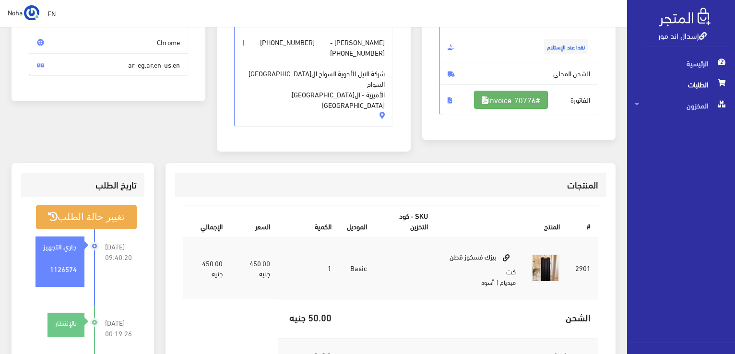
click at [522, 99] on link "#Invoice-70776" at bounding box center [511, 100] width 74 height 18
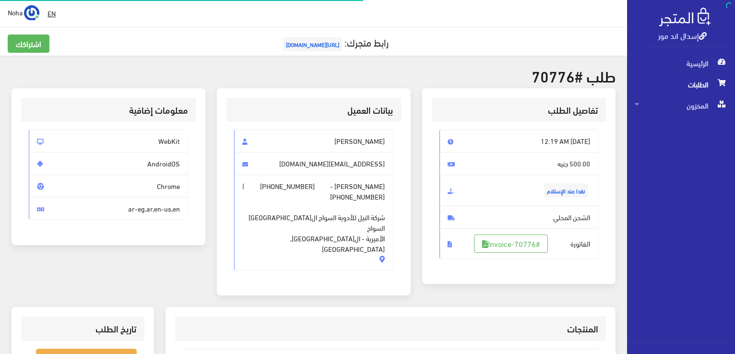
scroll to position [138, 0]
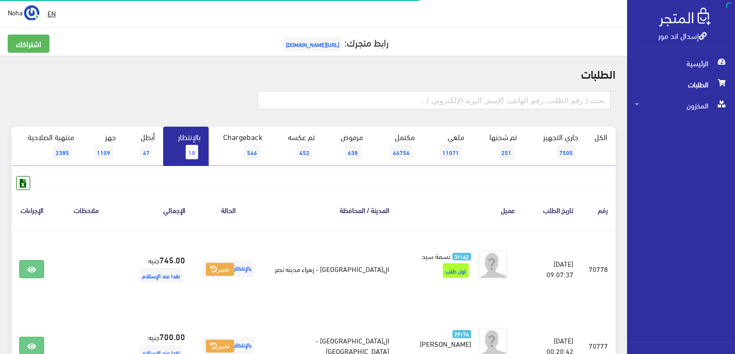
scroll to position [189, 0]
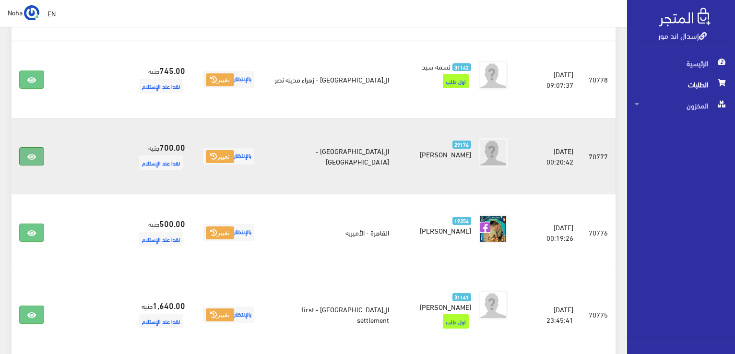
click at [27, 154] on icon at bounding box center [31, 157] width 9 height 8
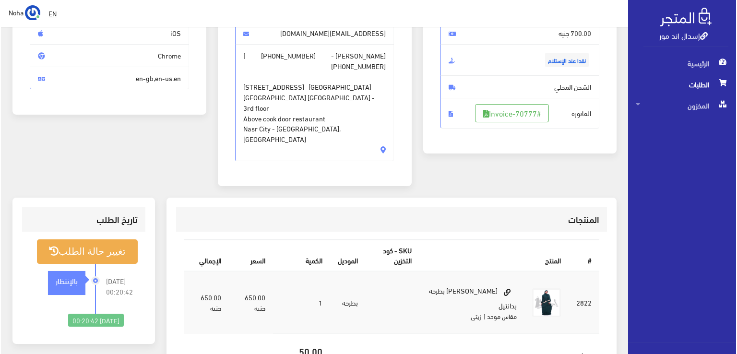
scroll to position [192, 0]
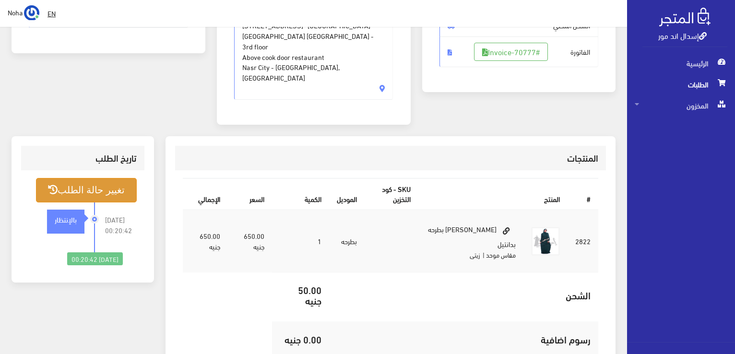
click at [94, 178] on button "تغيير حالة الطلب" at bounding box center [86, 190] width 101 height 24
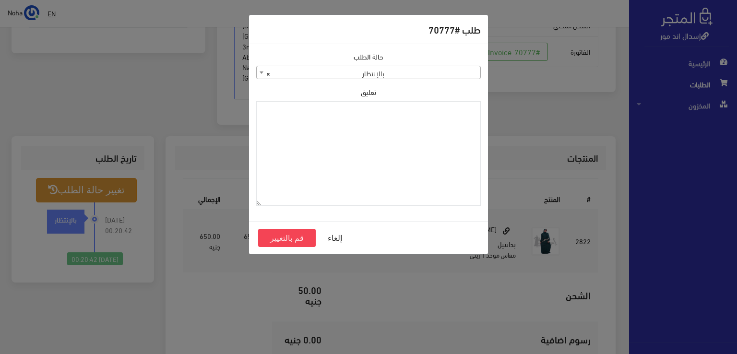
click at [260, 72] on b at bounding box center [261, 72] width 4 height 2
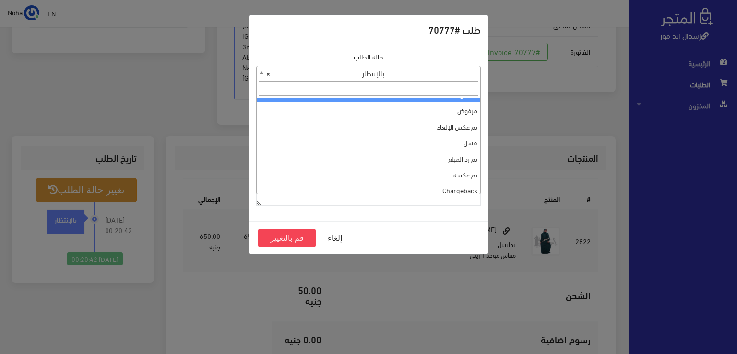
scroll to position [0, 0]
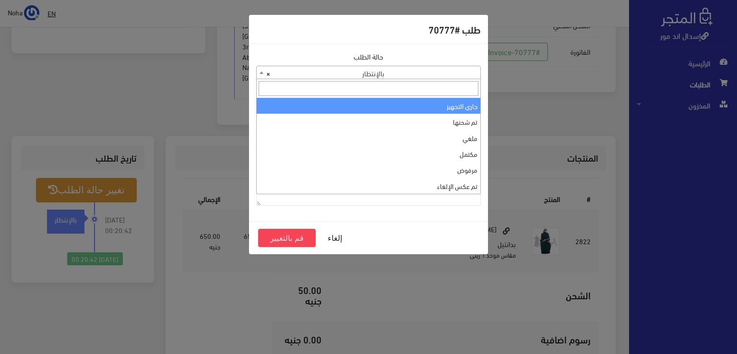
select select "1"
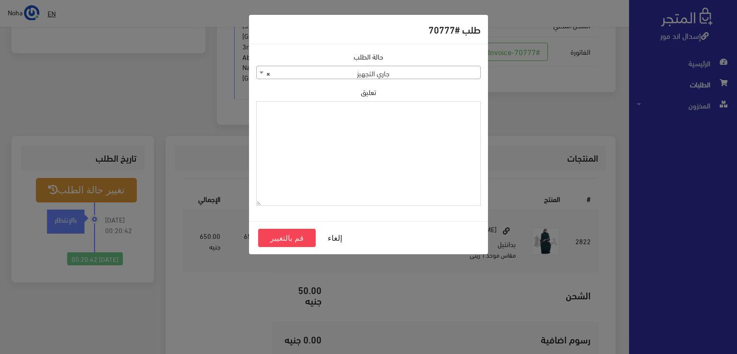
paste textarea "1126574"
type textarea "1126574"
click at [299, 236] on button "قم بالتغيير" at bounding box center [287, 238] width 58 height 18
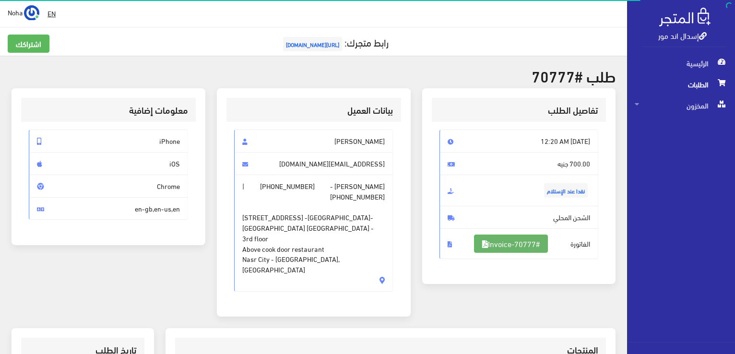
click at [526, 241] on link "#Invoice-70777" at bounding box center [511, 244] width 74 height 18
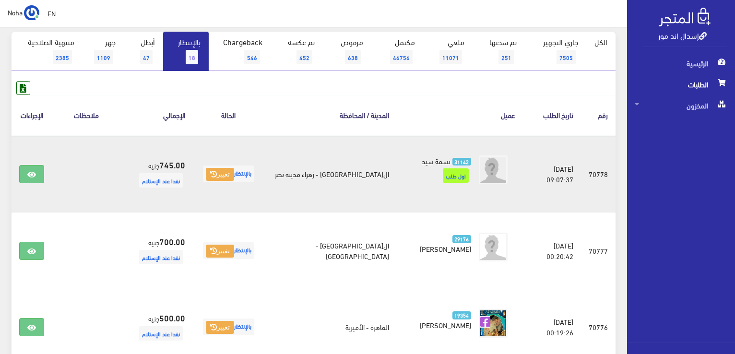
scroll to position [94, 0]
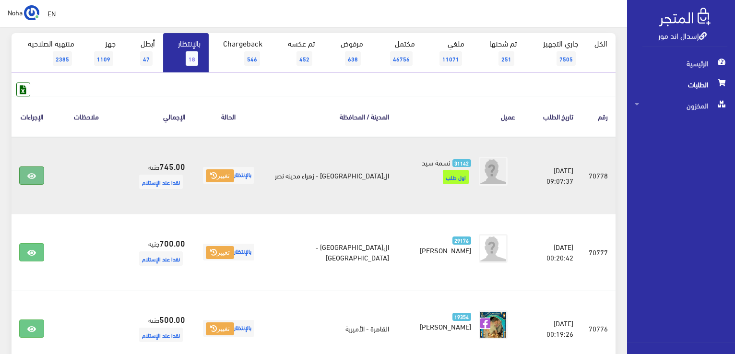
click at [35, 172] on icon at bounding box center [31, 176] width 9 height 8
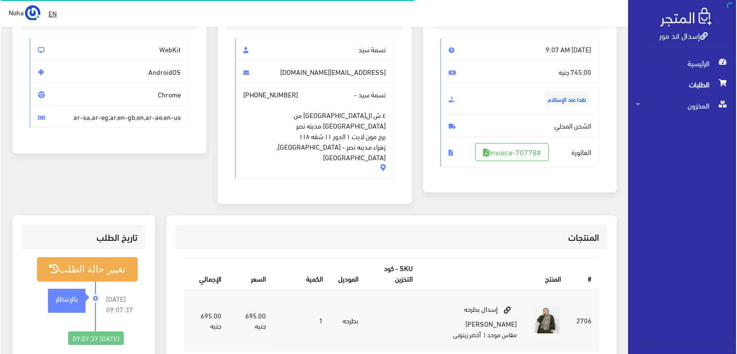
scroll to position [144, 0]
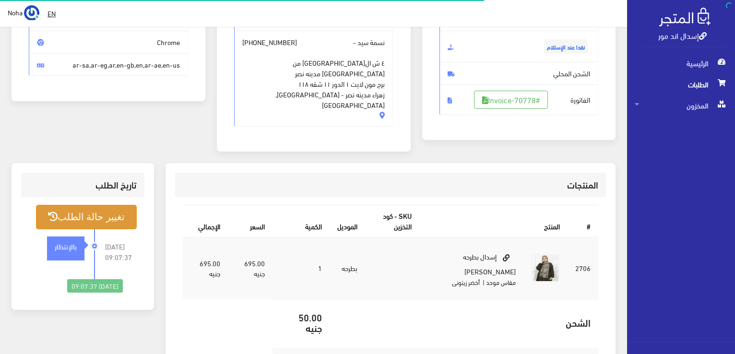
click at [107, 205] on button "تغيير حالة الطلب" at bounding box center [86, 217] width 101 height 24
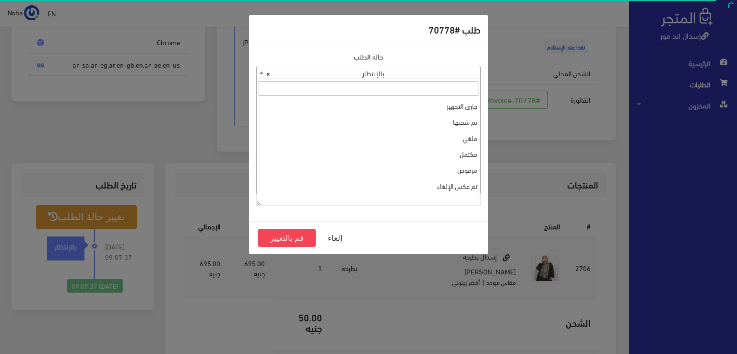
click at [261, 74] on span at bounding box center [262, 72] width 10 height 12
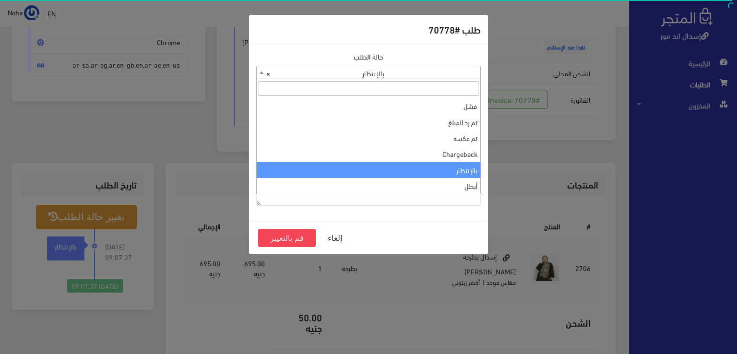
scroll to position [0, 0]
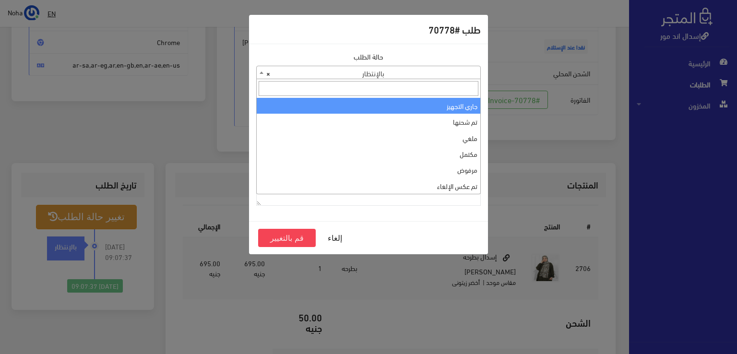
select select "1"
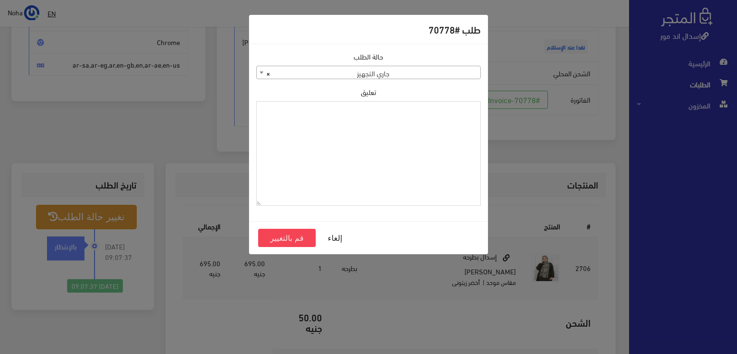
paste textarea "1126574"
type textarea "1126574"
click at [294, 235] on button "قم بالتغيير" at bounding box center [287, 238] width 58 height 18
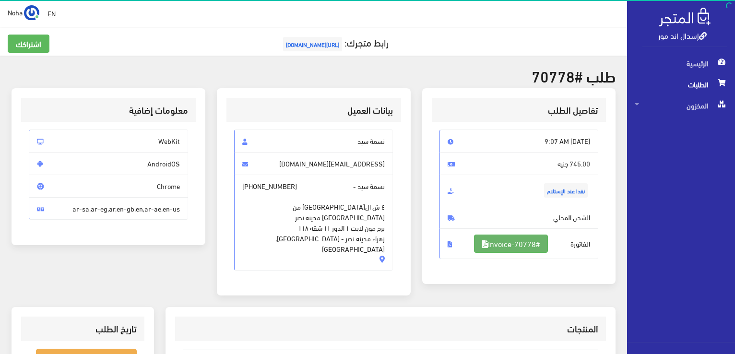
click at [505, 241] on link "#Invoice-70778" at bounding box center [511, 244] width 74 height 18
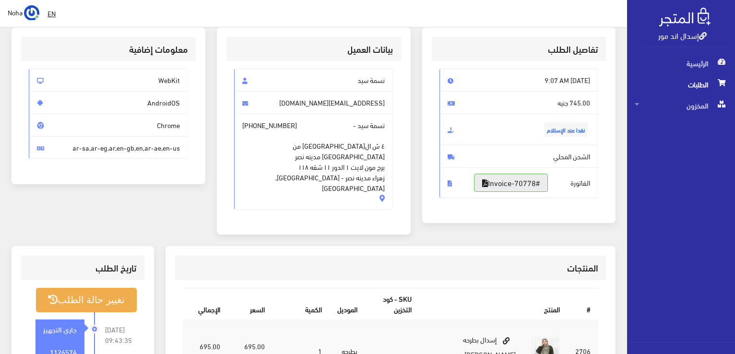
scroll to position [48, 0]
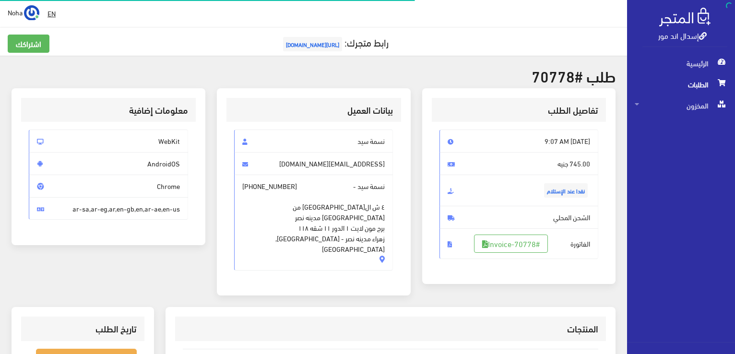
scroll to position [138, 0]
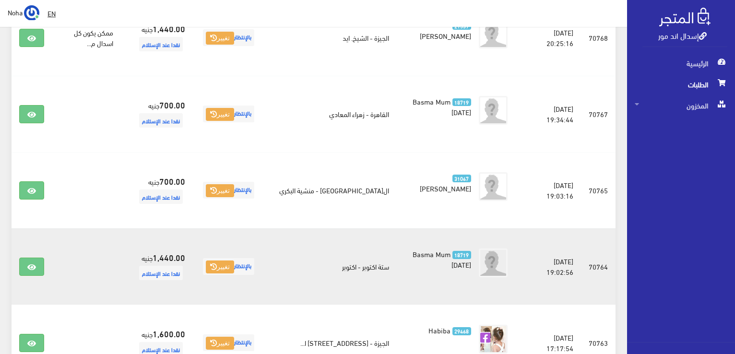
scroll to position [1005, 0]
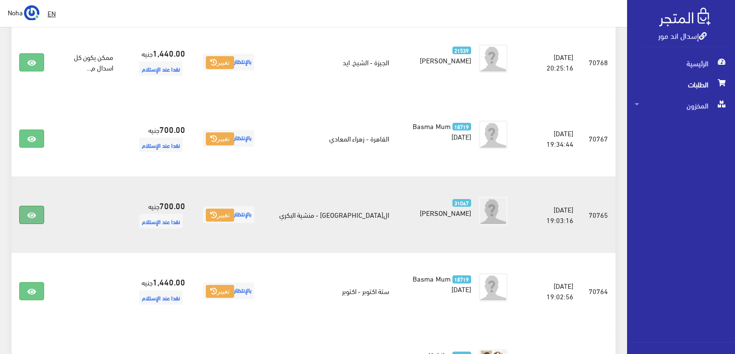
click at [34, 206] on link at bounding box center [31, 215] width 25 height 18
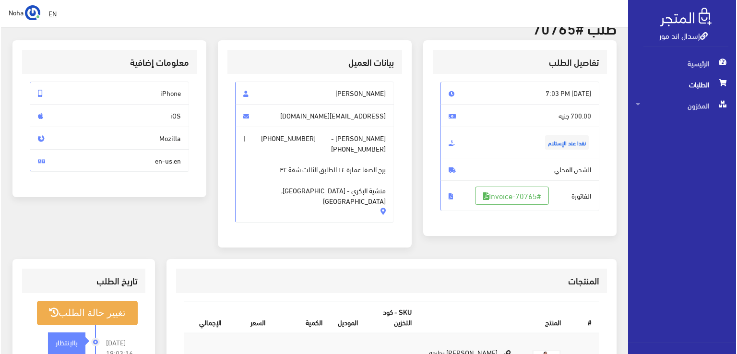
scroll to position [96, 0]
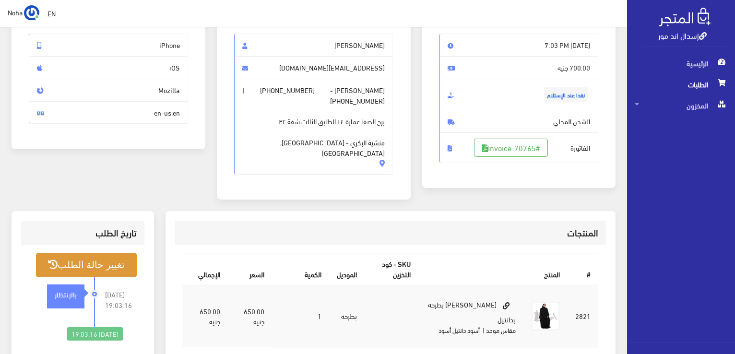
click at [112, 254] on button "تغيير حالة الطلب" at bounding box center [86, 265] width 101 height 24
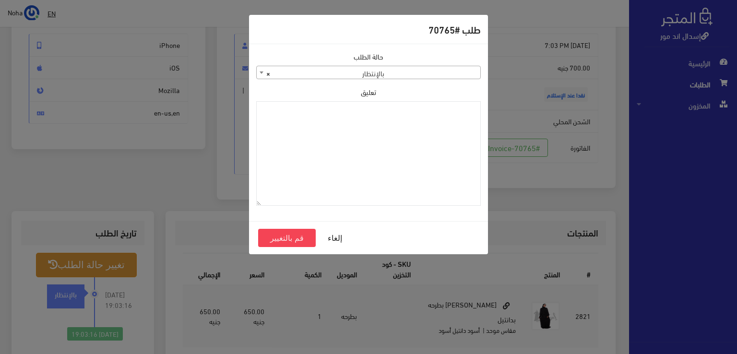
click at [260, 72] on b at bounding box center [261, 72] width 4 height 2
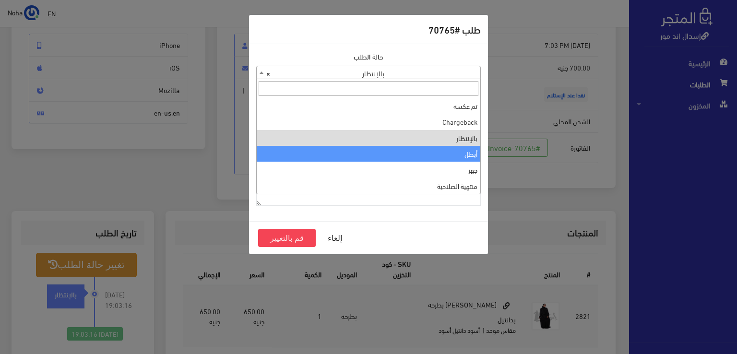
scroll to position [0, 0]
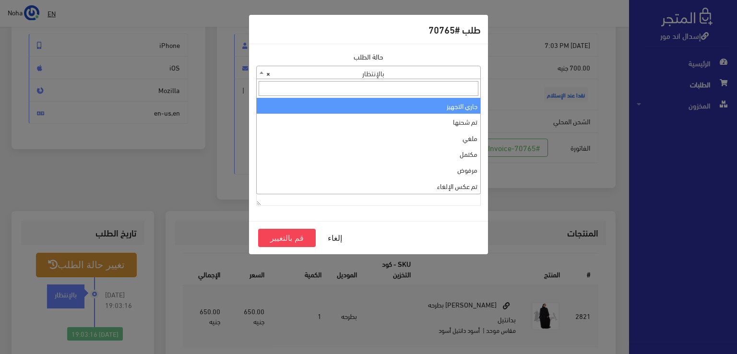
select select "1"
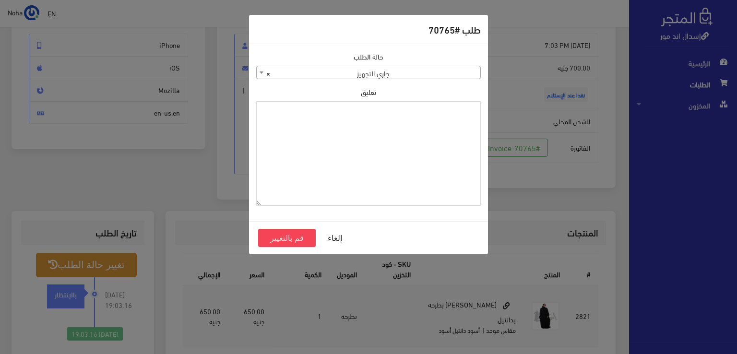
paste textarea "1126574"
type textarea "1126574"
click at [293, 236] on button "قم بالتغيير" at bounding box center [287, 238] width 58 height 18
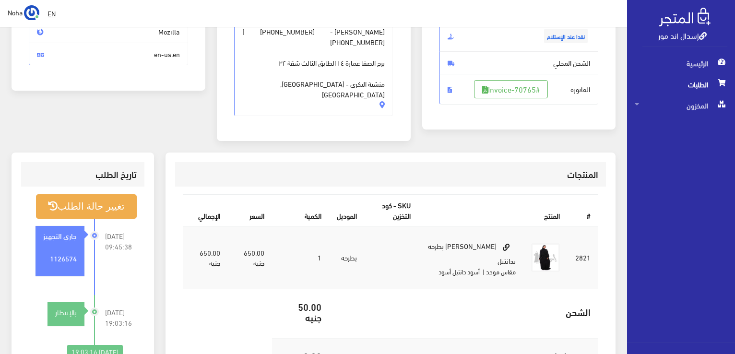
scroll to position [144, 0]
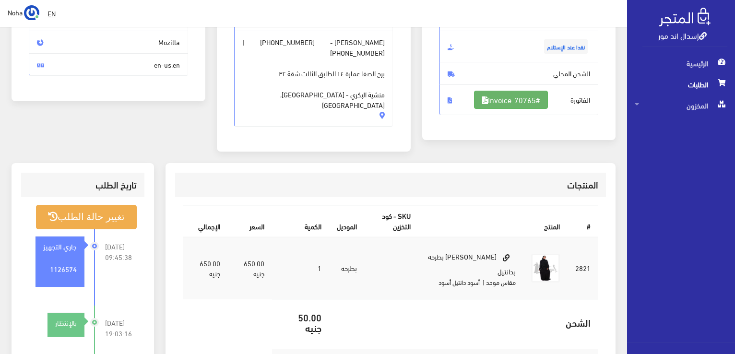
click at [523, 100] on link "#Invoice-70765" at bounding box center [511, 100] width 74 height 18
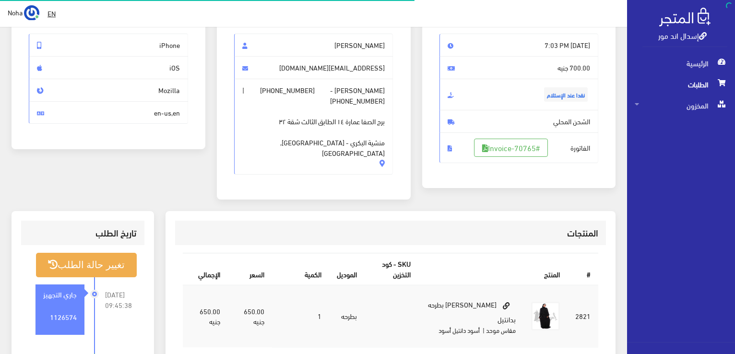
scroll to position [96, 0]
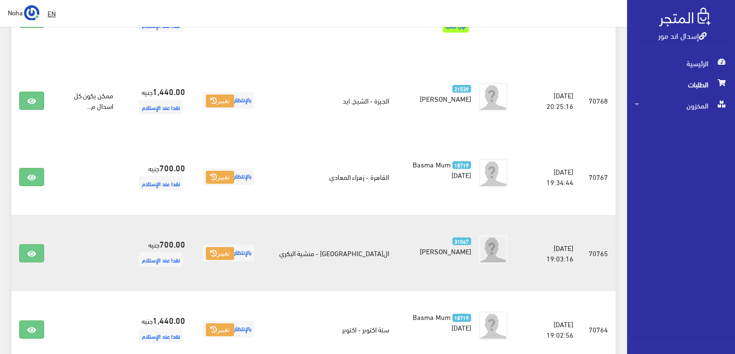
scroll to position [957, 0]
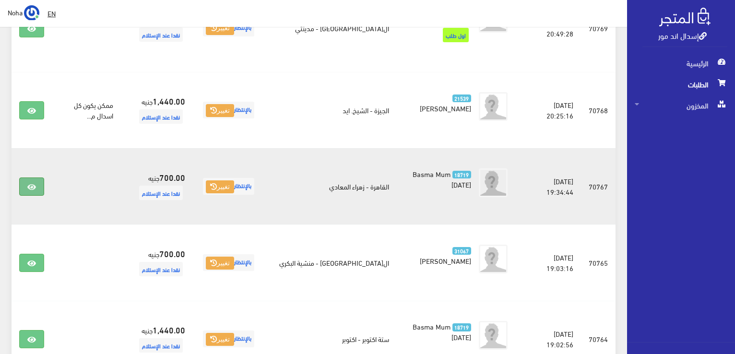
click at [30, 183] on icon at bounding box center [31, 187] width 9 height 8
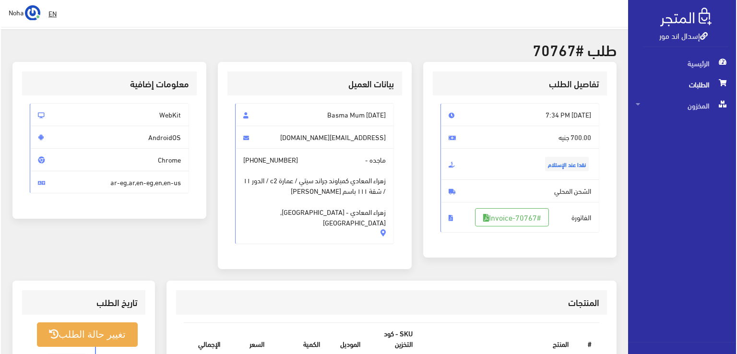
scroll to position [192, 0]
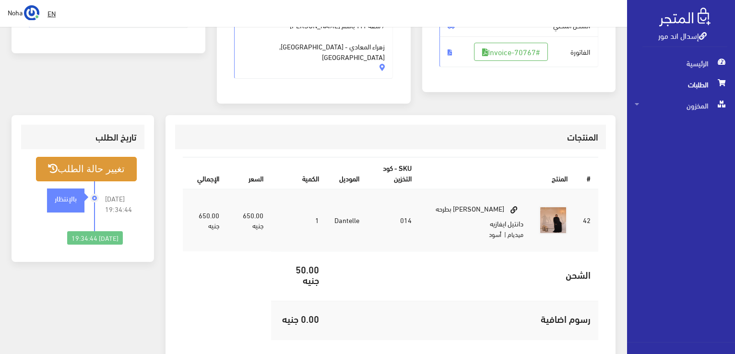
click at [120, 157] on button "تغيير حالة الطلب" at bounding box center [86, 169] width 101 height 24
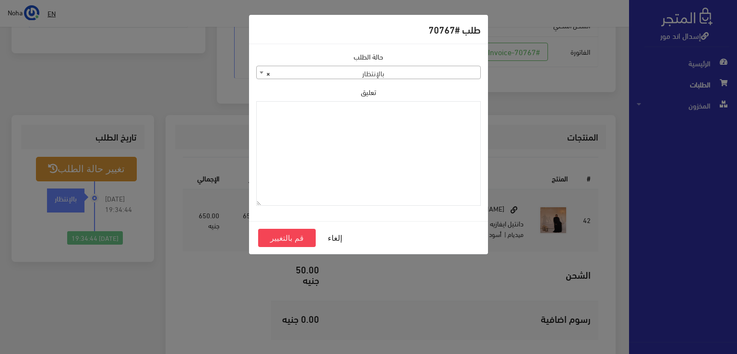
click at [262, 73] on b at bounding box center [261, 72] width 4 height 2
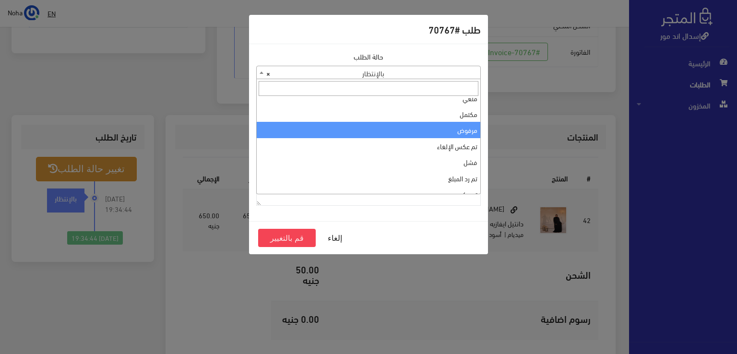
scroll to position [0, 0]
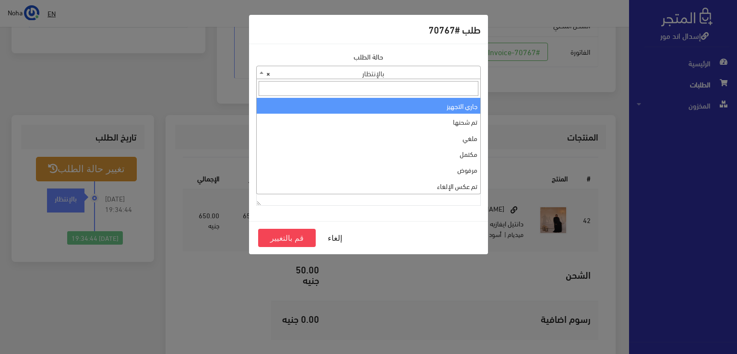
select select "1"
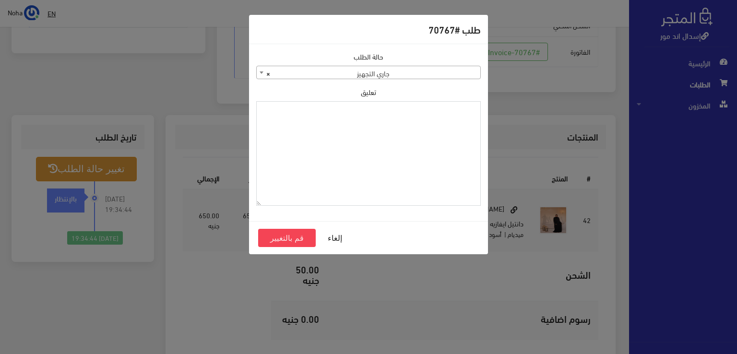
paste textarea "1126574"
type textarea "1126574"
click at [288, 236] on button "قم بالتغيير" at bounding box center [287, 238] width 58 height 18
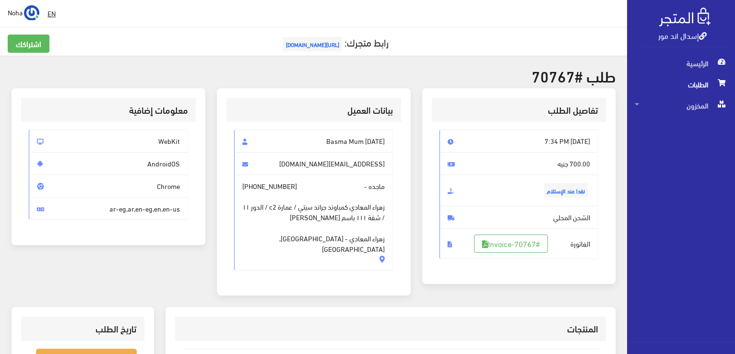
click at [510, 232] on span "الفاتورة #Invoice-70767" at bounding box center [518, 243] width 159 height 31
click at [518, 245] on link "#Invoice-70767" at bounding box center [511, 244] width 74 height 18
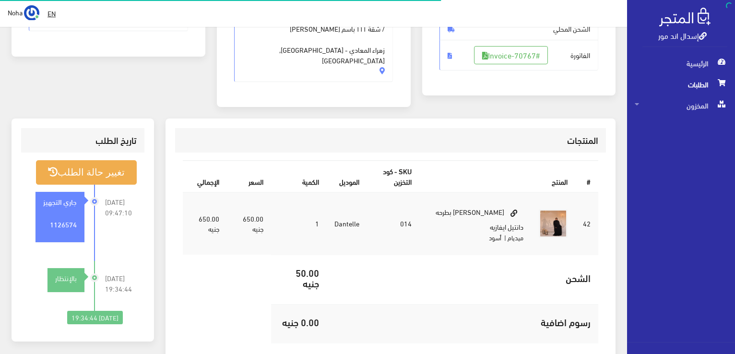
scroll to position [188, 0]
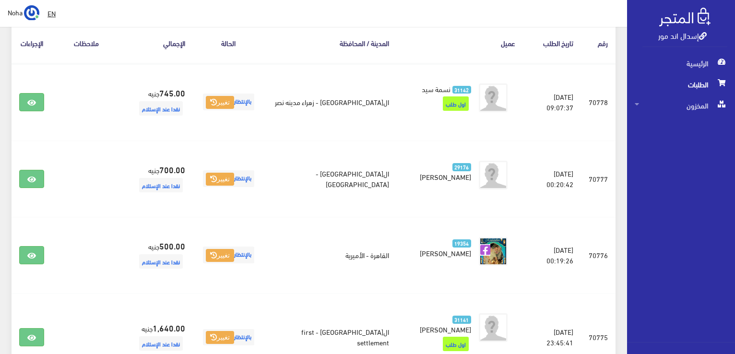
scroll to position [189, 0]
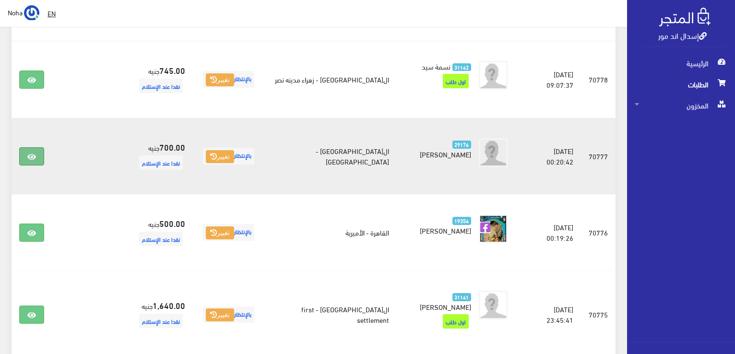
click at [29, 154] on icon at bounding box center [31, 157] width 9 height 8
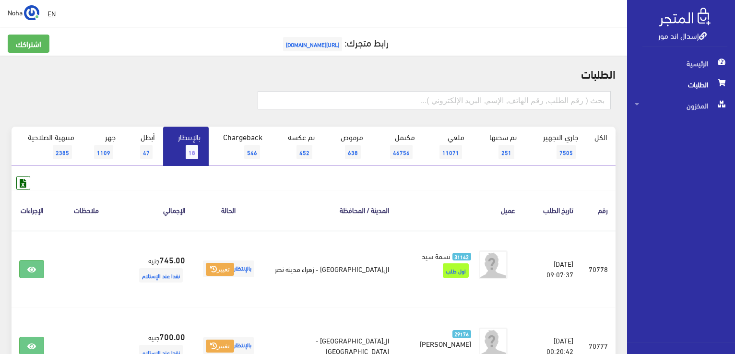
click at [188, 144] on link "بالإنتظار 18" at bounding box center [186, 146] width 46 height 39
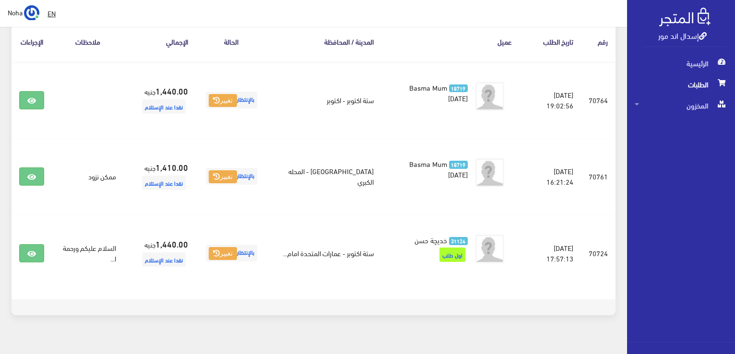
scroll to position [182, 0]
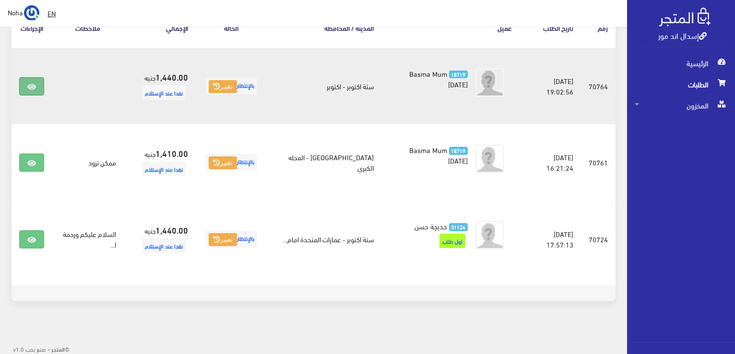
click at [35, 83] on icon at bounding box center [31, 87] width 9 height 8
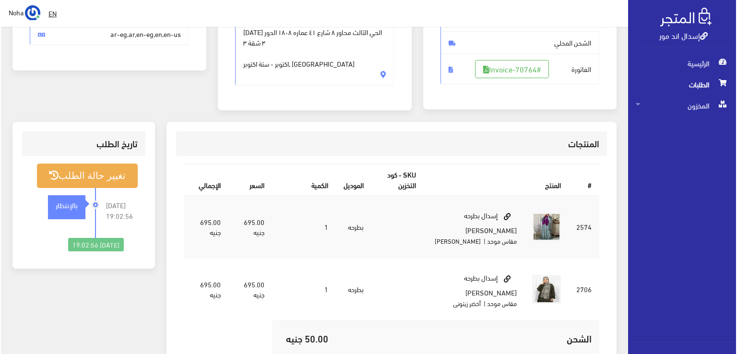
scroll to position [192, 0]
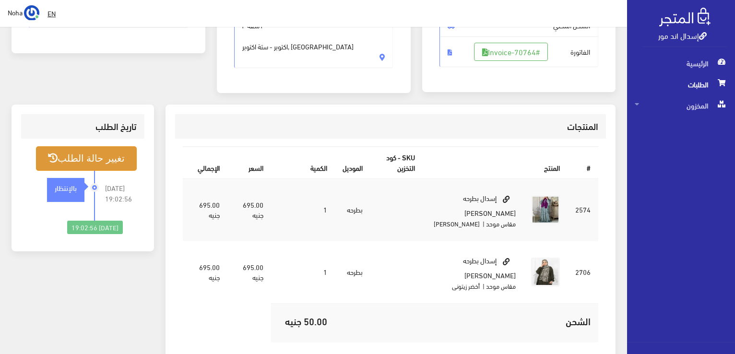
click at [115, 158] on button "تغيير حالة الطلب" at bounding box center [86, 158] width 101 height 24
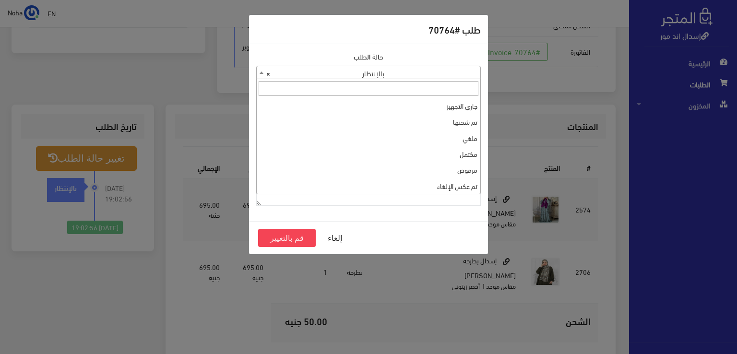
click at [260, 71] on b at bounding box center [261, 72] width 4 height 2
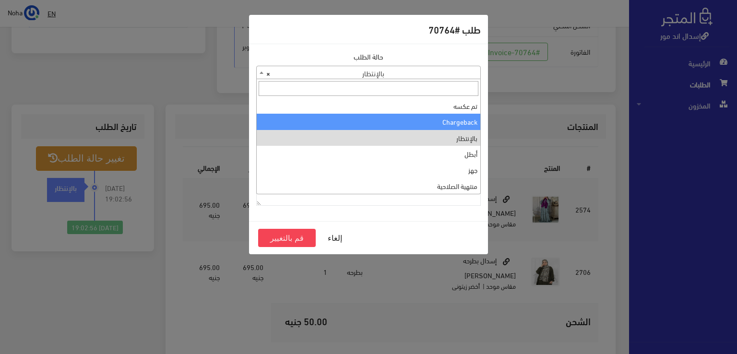
scroll to position [0, 0]
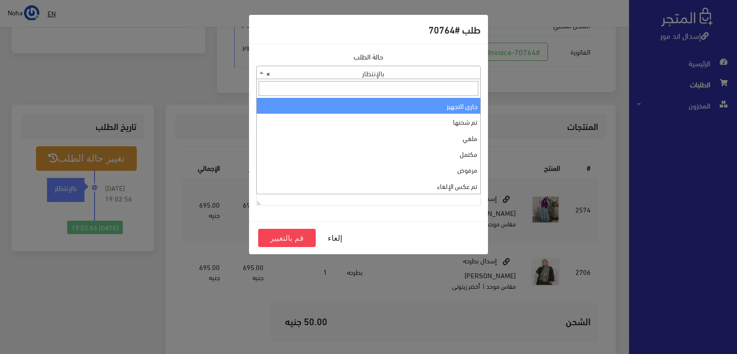
select select "1"
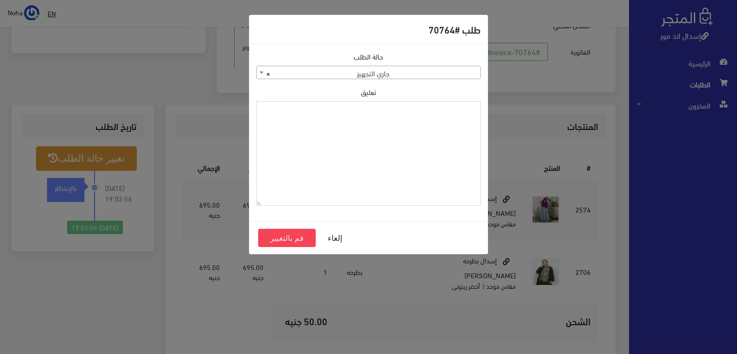
paste textarea "1126574"
type textarea "1126574"
click at [301, 238] on button "قم بالتغيير" at bounding box center [287, 238] width 58 height 18
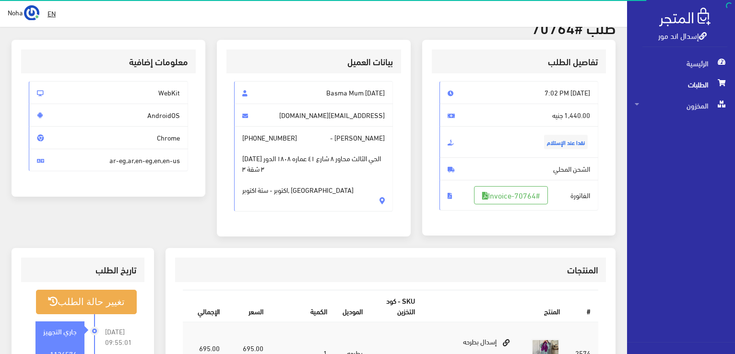
scroll to position [48, 0]
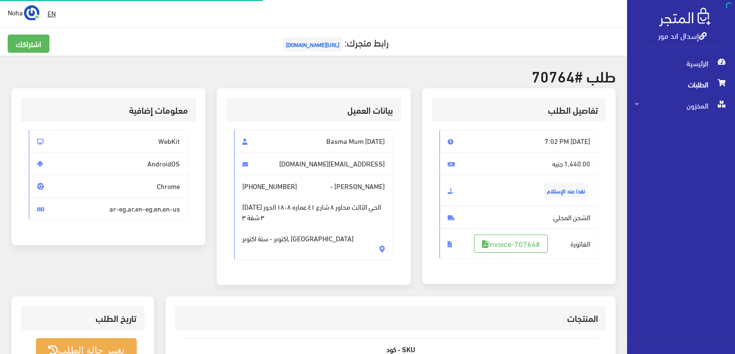
scroll to position [188, 0]
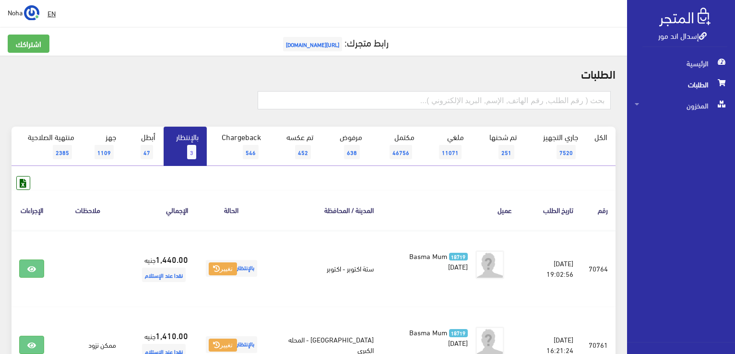
click at [190, 147] on span "3" at bounding box center [191, 152] width 9 height 14
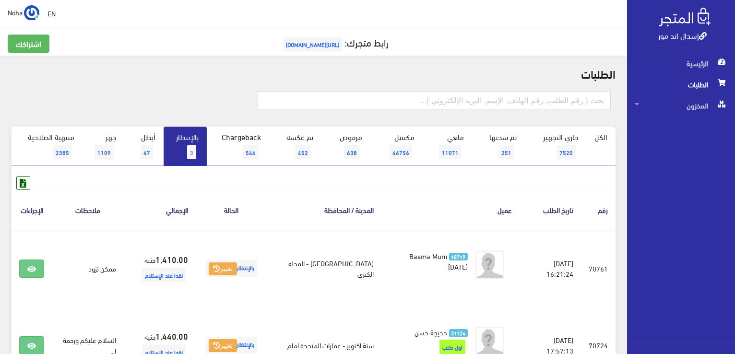
click at [188, 148] on span "3" at bounding box center [191, 152] width 9 height 14
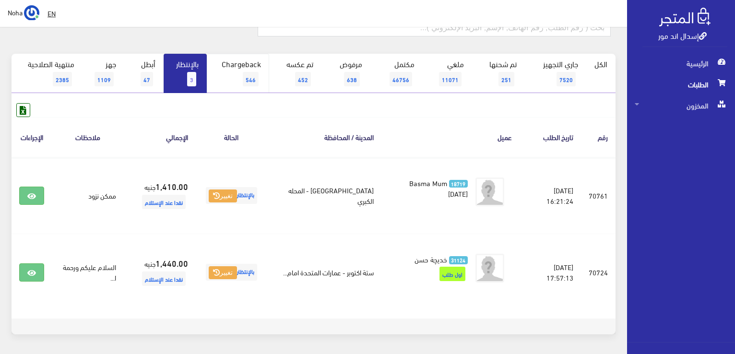
scroll to position [58, 0]
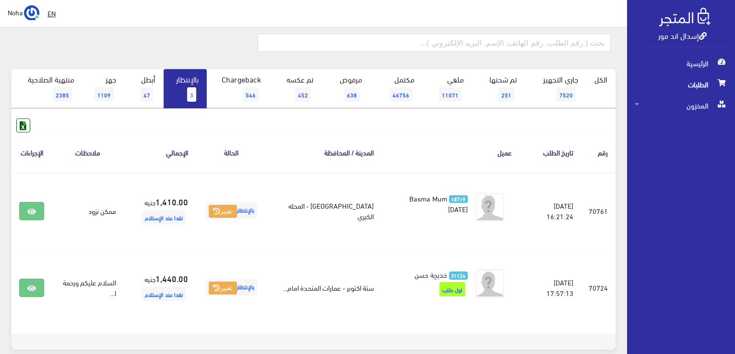
click at [184, 88] on link "بالإنتظار 3" at bounding box center [185, 88] width 43 height 39
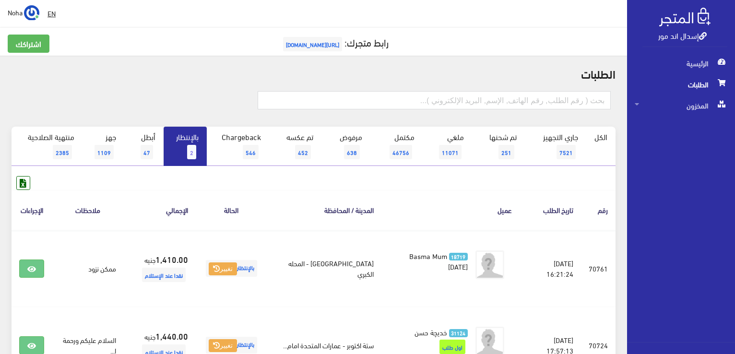
click at [194, 150] on span "2" at bounding box center [191, 152] width 9 height 14
click at [696, 107] on span "المخزون" at bounding box center [680, 105] width 93 height 21
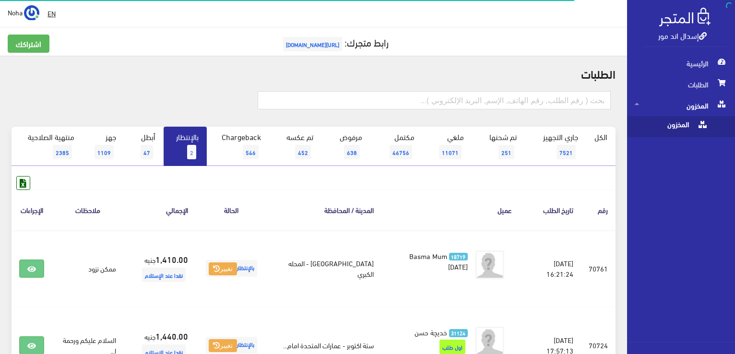
click at [691, 127] on span "المخزون" at bounding box center [670, 126] width 73 height 21
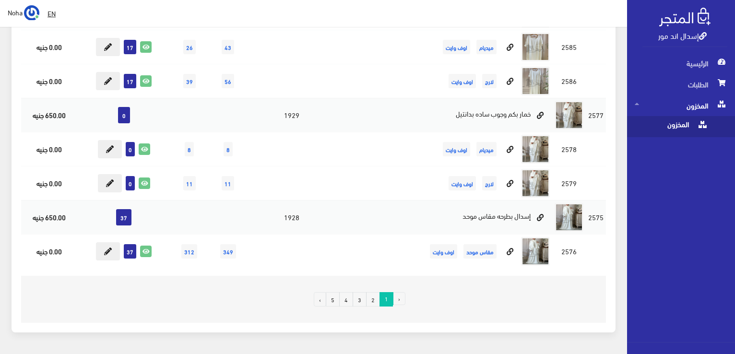
scroll to position [6639, 0]
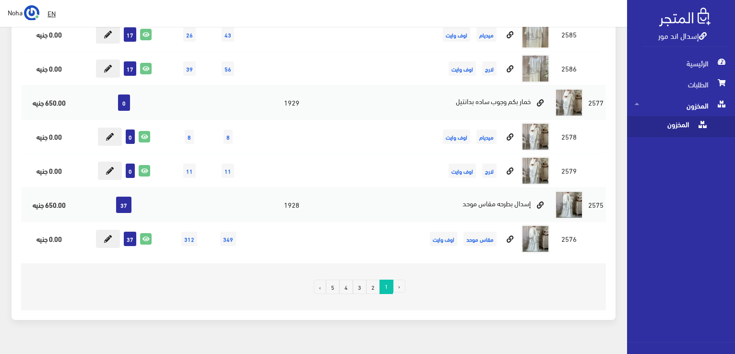
click at [373, 280] on link "2" at bounding box center [373, 287] width 14 height 14
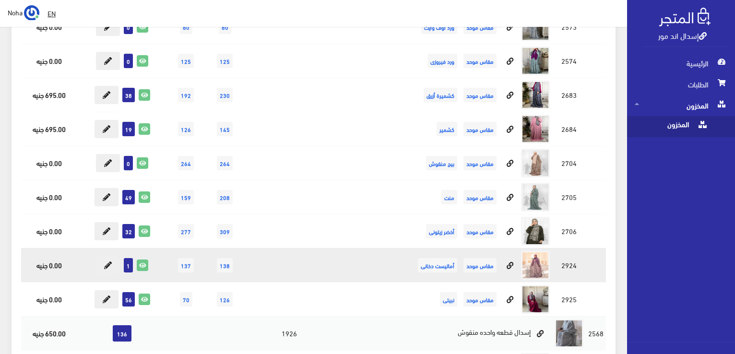
scroll to position [240, 0]
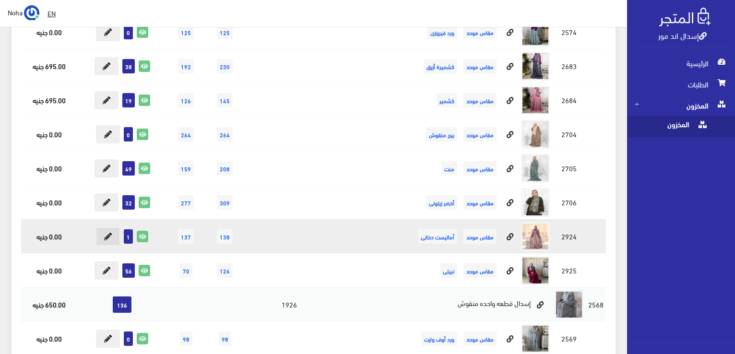
click at [108, 236] on icon at bounding box center [108, 237] width 8 height 8
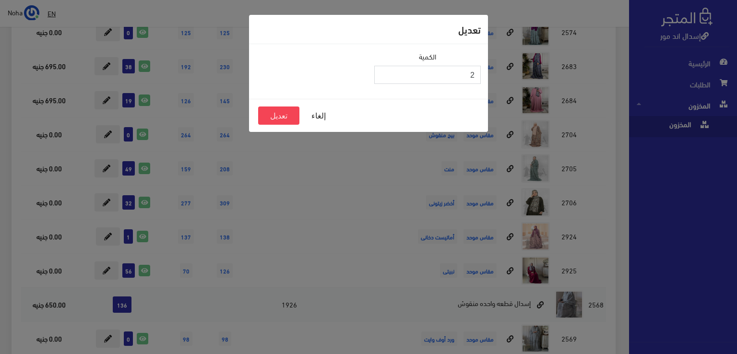
click at [383, 72] on input "2" at bounding box center [427, 75] width 106 height 18
click at [383, 72] on input "3" at bounding box center [427, 75] width 106 height 18
click at [383, 72] on input "4" at bounding box center [427, 75] width 106 height 18
type input "5"
click at [383, 72] on input "5" at bounding box center [427, 75] width 106 height 18
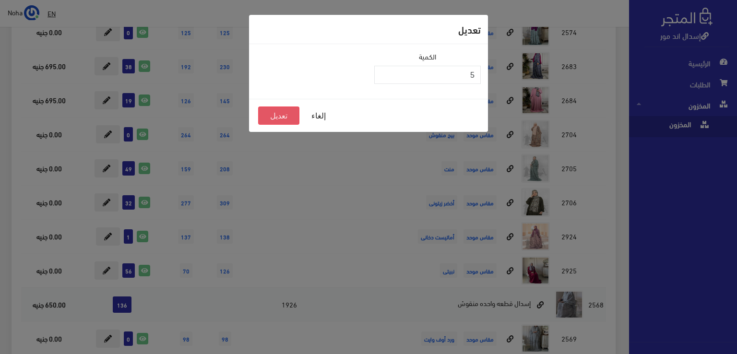
click at [285, 115] on button "تعديل" at bounding box center [278, 115] width 41 height 18
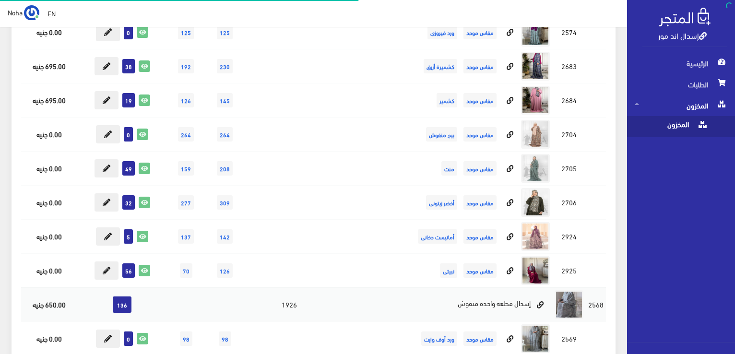
scroll to position [240, 0]
